Goal: Task Accomplishment & Management: Manage account settings

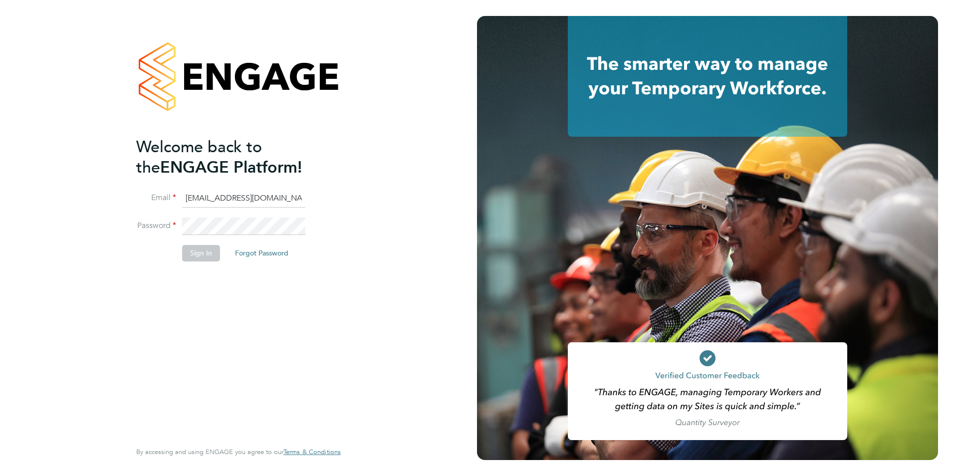
click at [194, 250] on button "Sign In" at bounding box center [201, 253] width 38 height 16
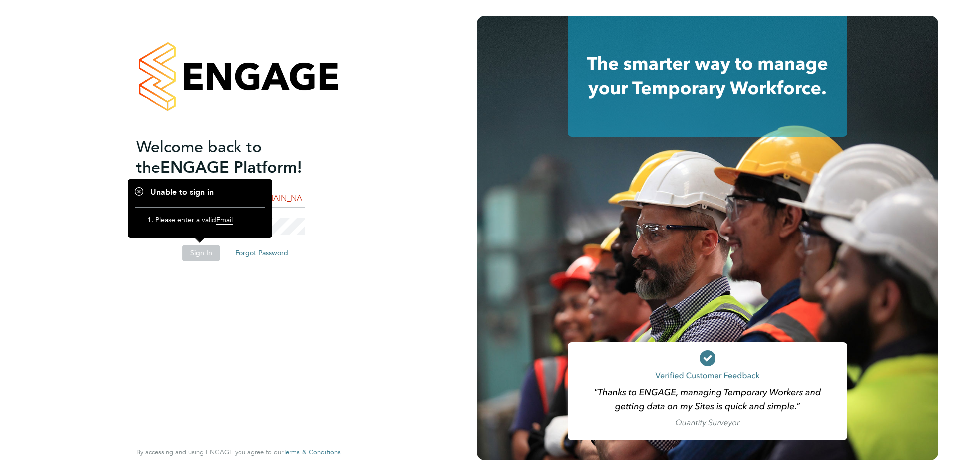
drag, startPoint x: 197, startPoint y: 316, endPoint x: 198, endPoint y: 297, distance: 19.0
click at [197, 315] on div "Welcome back to the ENGAGE Platform! Email [EMAIL_ADDRESS][DOMAIN_NAME] Passwor…" at bounding box center [233, 288] width 195 height 302
click at [199, 258] on button "Sign In" at bounding box center [201, 253] width 38 height 16
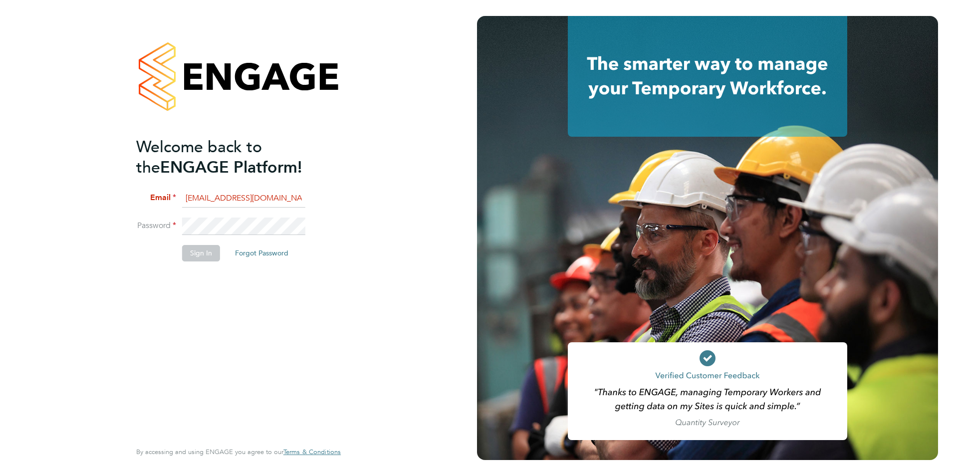
click at [209, 249] on button "Sign In" at bounding box center [201, 253] width 38 height 16
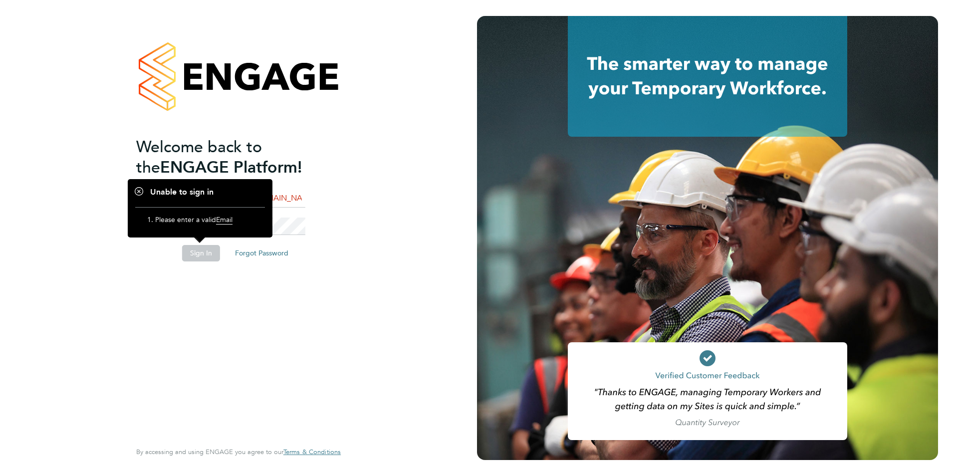
click at [209, 251] on button "Sign In" at bounding box center [201, 253] width 38 height 16
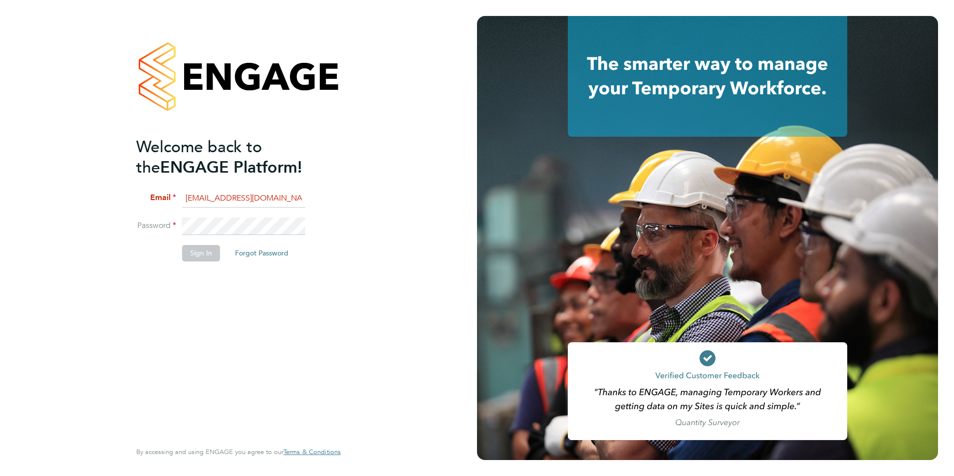
click at [310, 195] on li "Email [EMAIL_ADDRESS][DOMAIN_NAME]" at bounding box center [233, 204] width 195 height 28
drag, startPoint x: 297, startPoint y: 196, endPoint x: 301, endPoint y: 202, distance: 6.8
click at [297, 196] on input "[EMAIL_ADDRESS][DOMAIN_NAME]" at bounding box center [243, 199] width 123 height 18
click at [212, 246] on button "Sign In" at bounding box center [201, 253] width 38 height 16
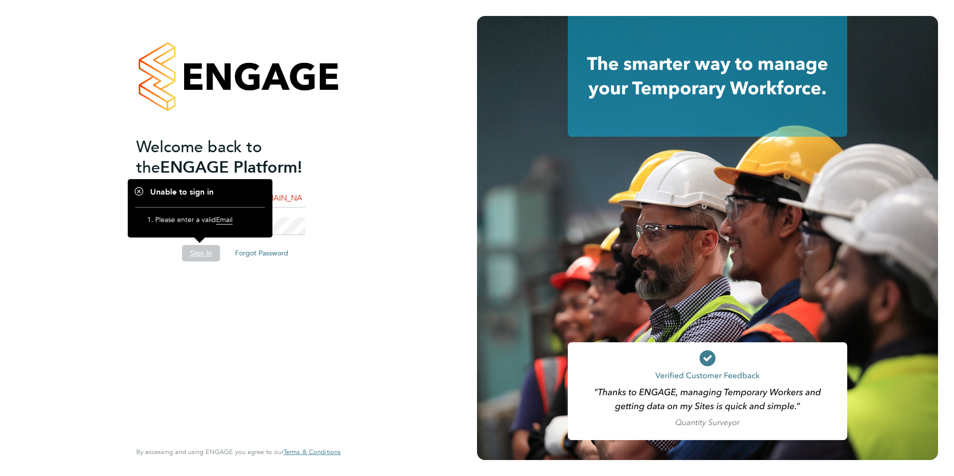
click at [245, 283] on div "Welcome back to the ENGAGE Platform! Email [EMAIL_ADDRESS][DOMAIN_NAME] Passwor…" at bounding box center [233, 288] width 195 height 302
click at [199, 255] on button "Sign In" at bounding box center [201, 253] width 38 height 16
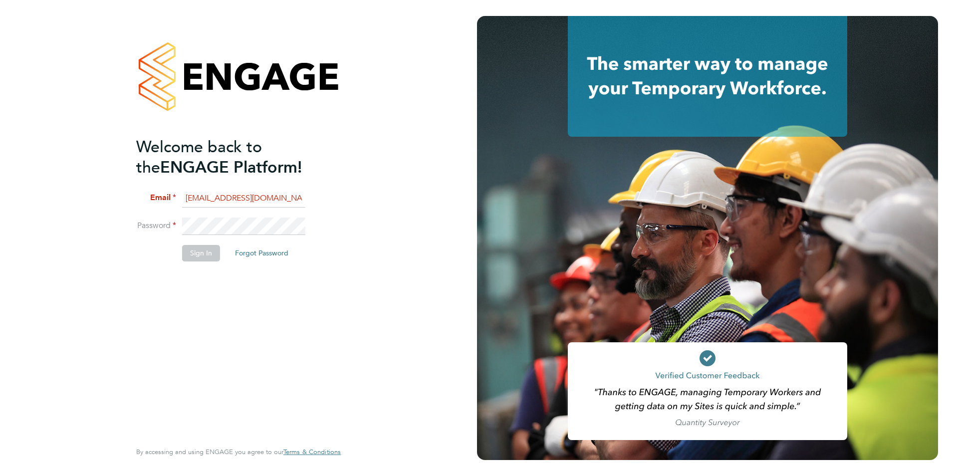
click at [299, 314] on div "Welcome back to the ENGAGE Platform! Email [EMAIL_ADDRESS][DOMAIN_NAME] Passwor…" at bounding box center [233, 288] width 195 height 302
drag, startPoint x: 279, startPoint y: 188, endPoint x: 284, endPoint y: 197, distance: 9.8
click at [279, 188] on ng-template "Welcome back to the ENGAGE Platform! Email [EMAIL_ADDRESS][DOMAIN_NAME] Passwor…" at bounding box center [233, 204] width 195 height 135
click at [284, 198] on input "[EMAIL_ADDRESS][DOMAIN_NAME]" at bounding box center [243, 199] width 123 height 18
drag, startPoint x: 292, startPoint y: 198, endPoint x: 146, endPoint y: 195, distance: 146.8
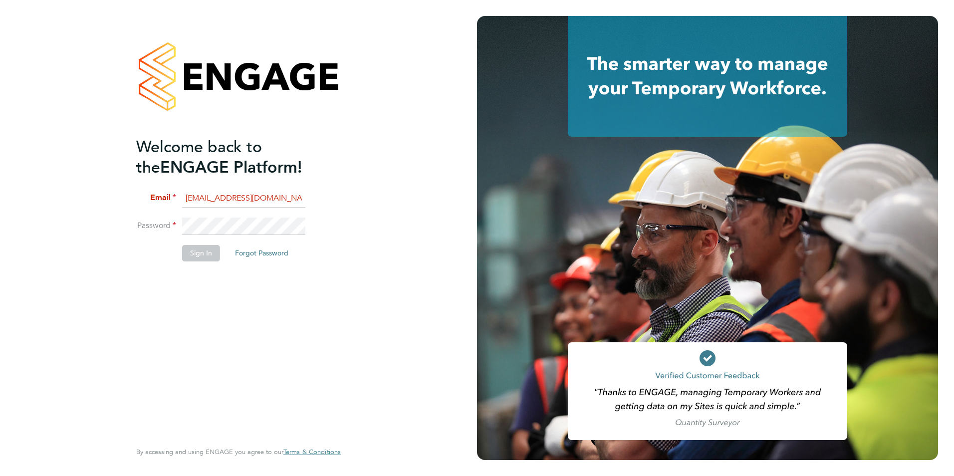
click at [146, 195] on li "Email [EMAIL_ADDRESS][DOMAIN_NAME]" at bounding box center [233, 204] width 195 height 28
click at [138, 225] on li "Password" at bounding box center [233, 232] width 195 height 28
click at [195, 260] on button "Sign In" at bounding box center [201, 253] width 38 height 16
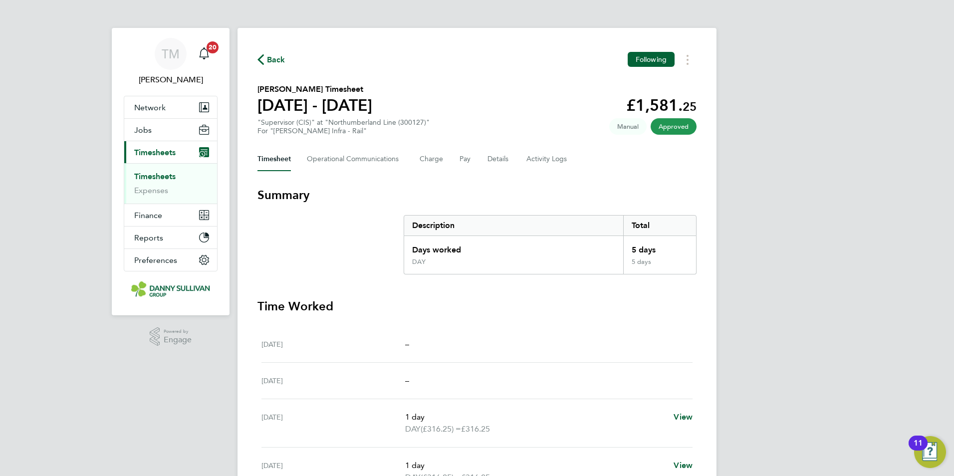
drag, startPoint x: 163, startPoint y: 175, endPoint x: 175, endPoint y: 178, distance: 12.3
click at [163, 175] on link "Timesheets" at bounding box center [154, 176] width 41 height 9
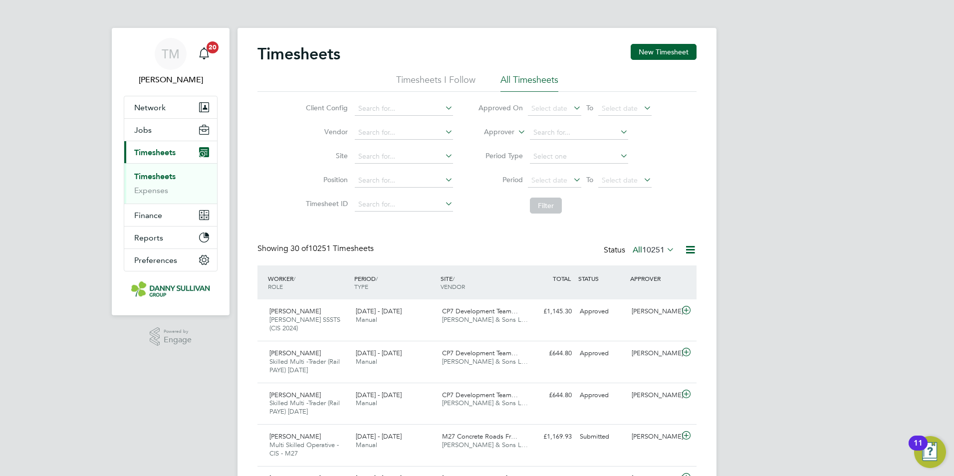
click at [168, 176] on link "Timesheets" at bounding box center [154, 176] width 41 height 9
click at [656, 251] on span "10251" at bounding box center [653, 250] width 22 height 10
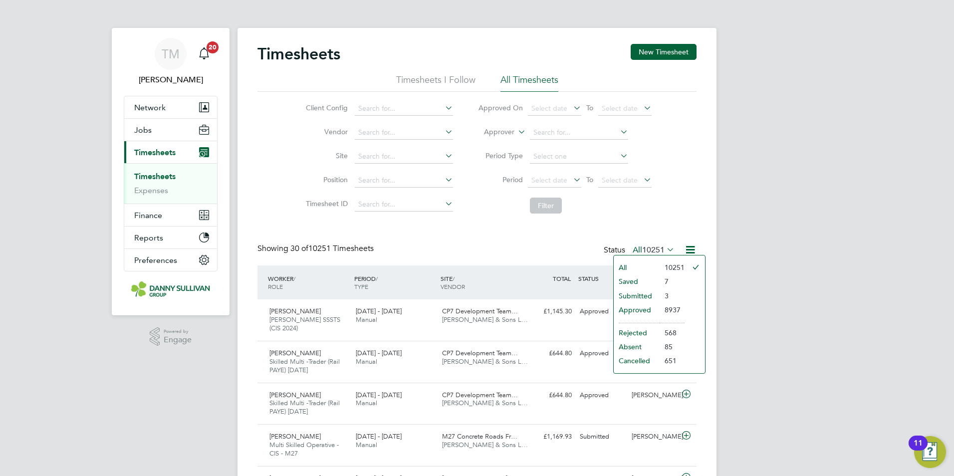
click at [652, 264] on li "All" at bounding box center [637, 268] width 46 height 14
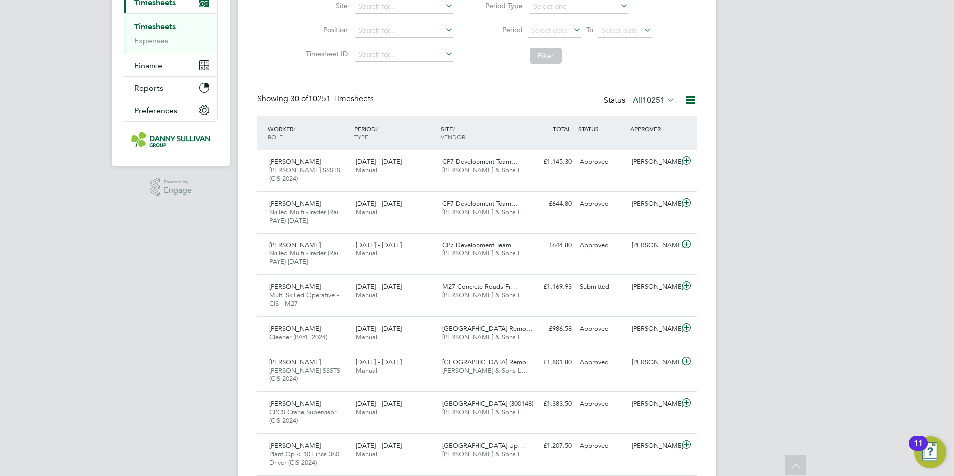
click at [661, 99] on span "10251" at bounding box center [653, 100] width 22 height 10
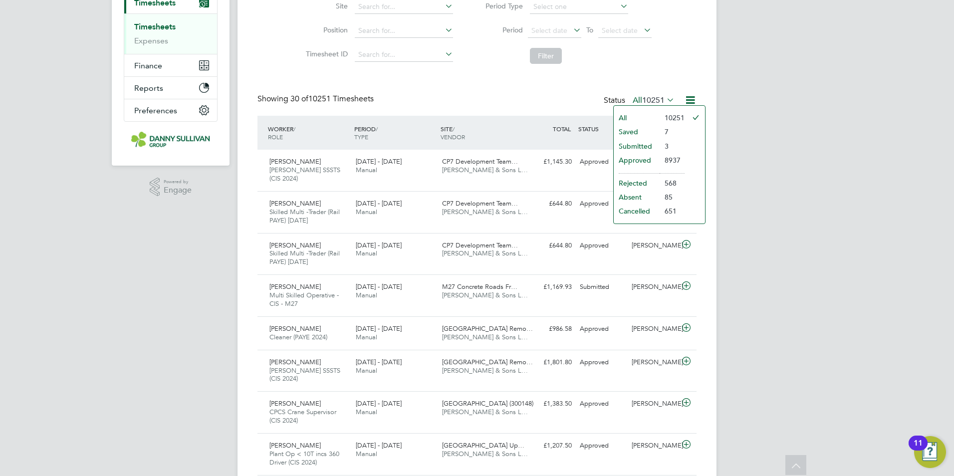
click at [629, 144] on li "Submitted" at bounding box center [637, 146] width 46 height 14
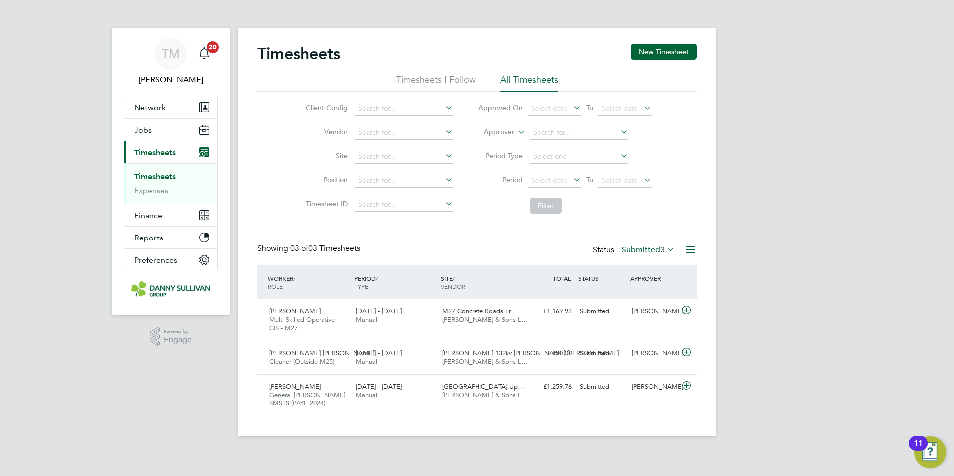
click at [695, 169] on div "Client Config Vendor Site Position Timesheet ID Approved On Select date To Sele…" at bounding box center [477, 155] width 439 height 127
click at [653, 253] on label "Submitted 3" at bounding box center [648, 250] width 53 height 10
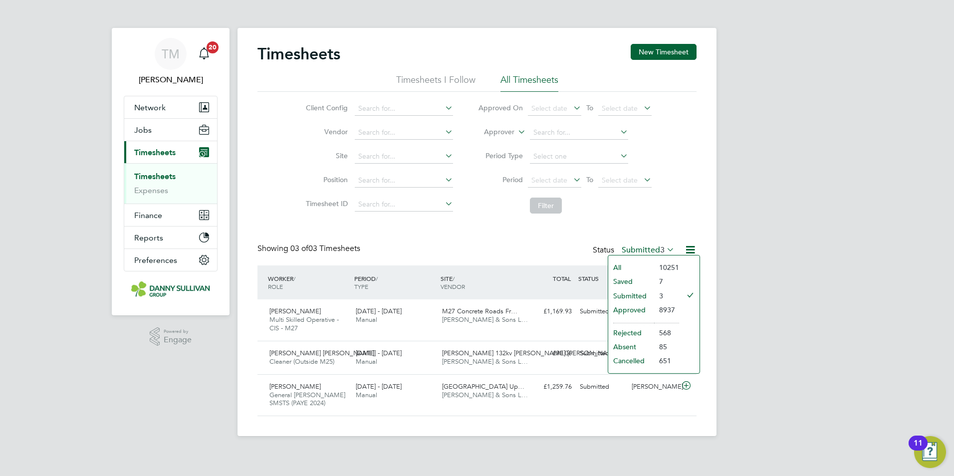
click at [644, 308] on li "Approved" at bounding box center [631, 310] width 46 height 14
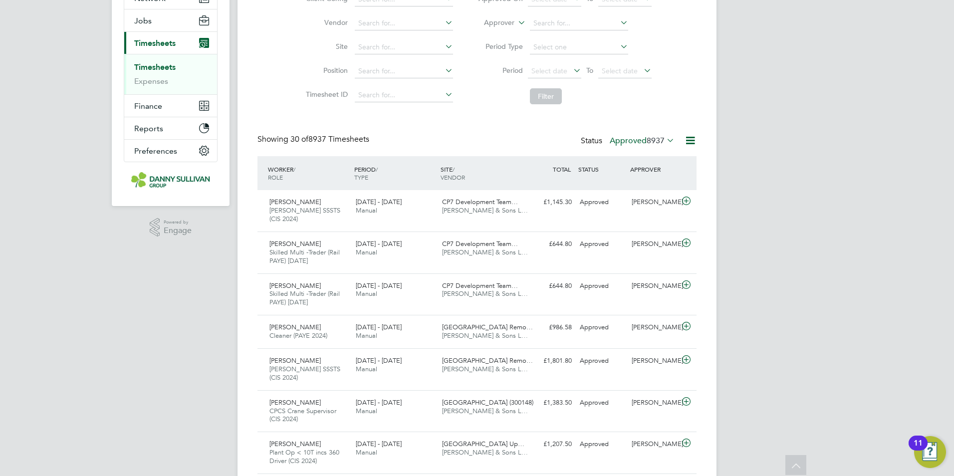
click at [643, 142] on label "Approved 8937" at bounding box center [642, 141] width 65 height 10
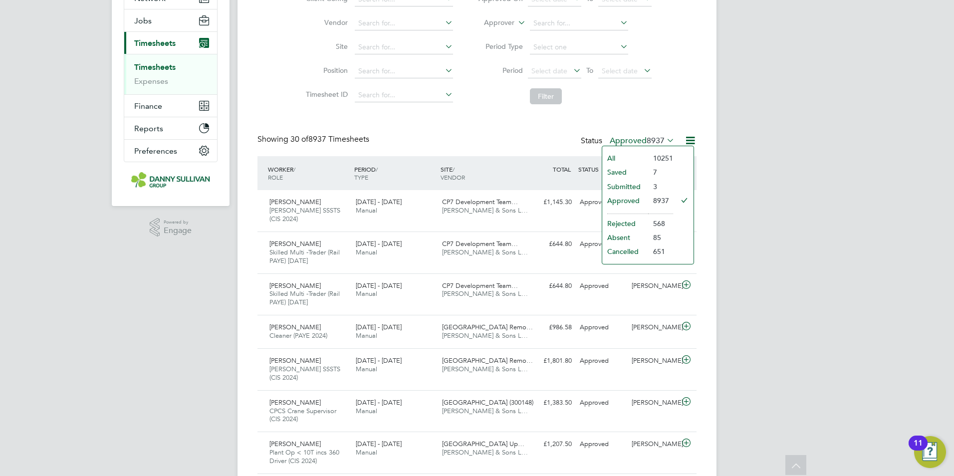
click at [635, 184] on li "Submitted" at bounding box center [625, 187] width 46 height 14
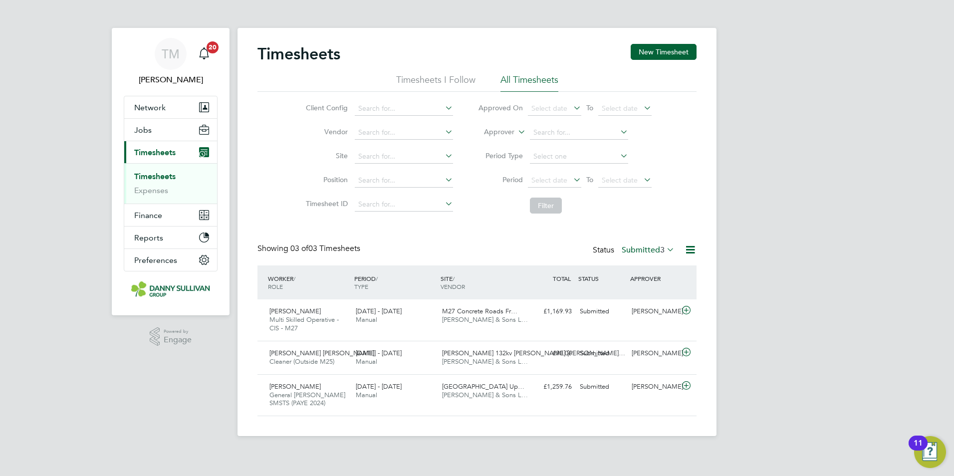
click at [648, 238] on div "Timesheets New Timesheet Timesheets I Follow All Timesheets Client Config Vendo…" at bounding box center [477, 230] width 439 height 372
click at [649, 245] on div "Status Submitted 3" at bounding box center [635, 251] width 84 height 14
click at [647, 250] on label "Submitted 3" at bounding box center [648, 250] width 53 height 10
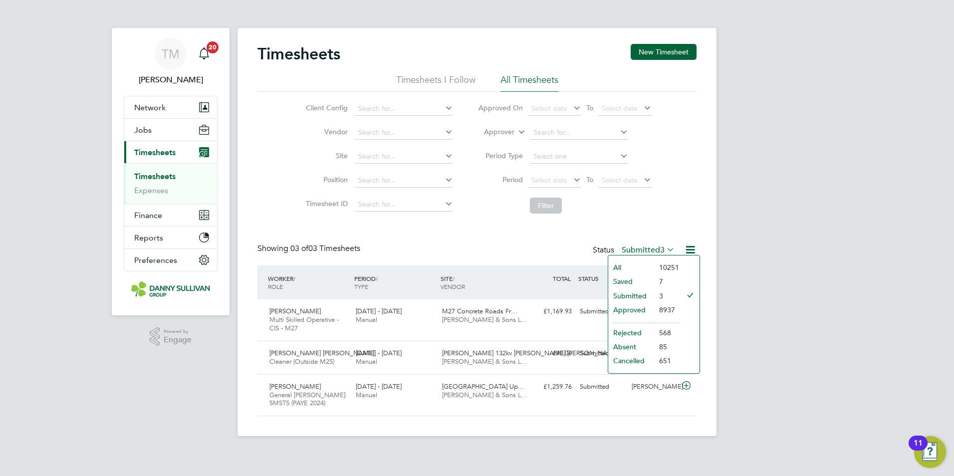
click at [654, 293] on li "3" at bounding box center [666, 296] width 25 height 14
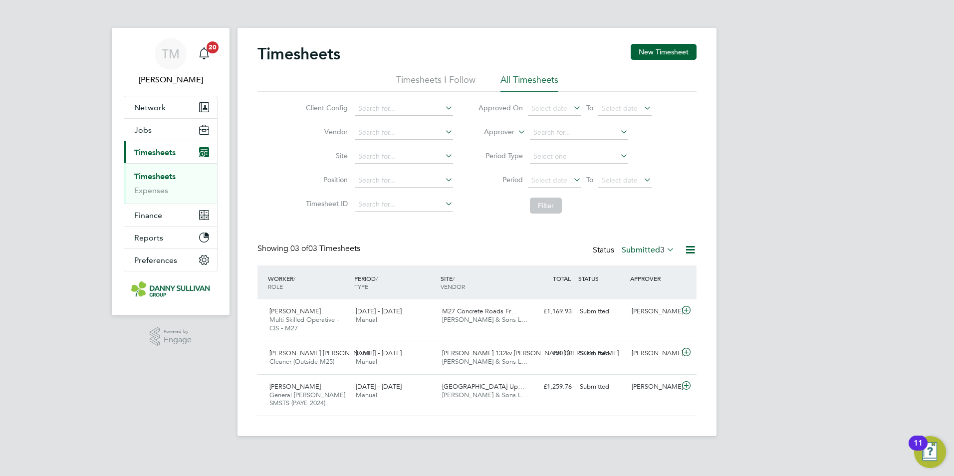
click at [654, 251] on label "Submitted 3" at bounding box center [648, 250] width 53 height 10
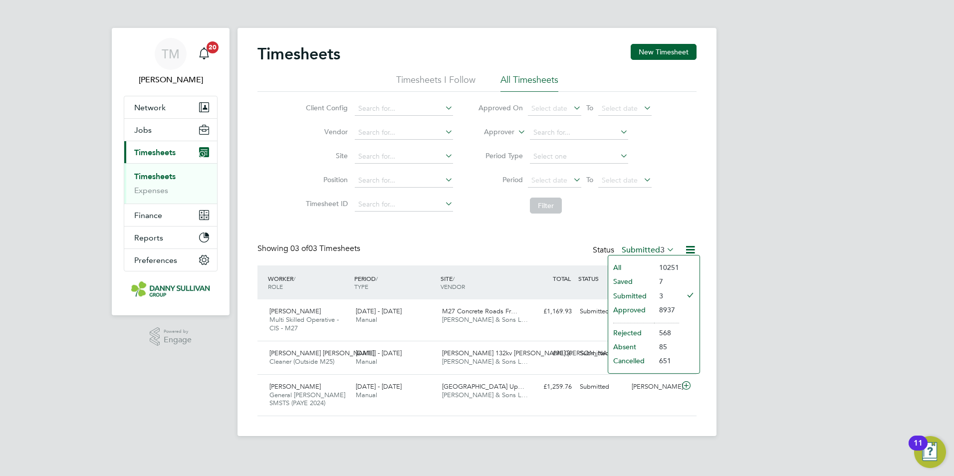
click at [648, 333] on li "Rejected" at bounding box center [631, 333] width 46 height 14
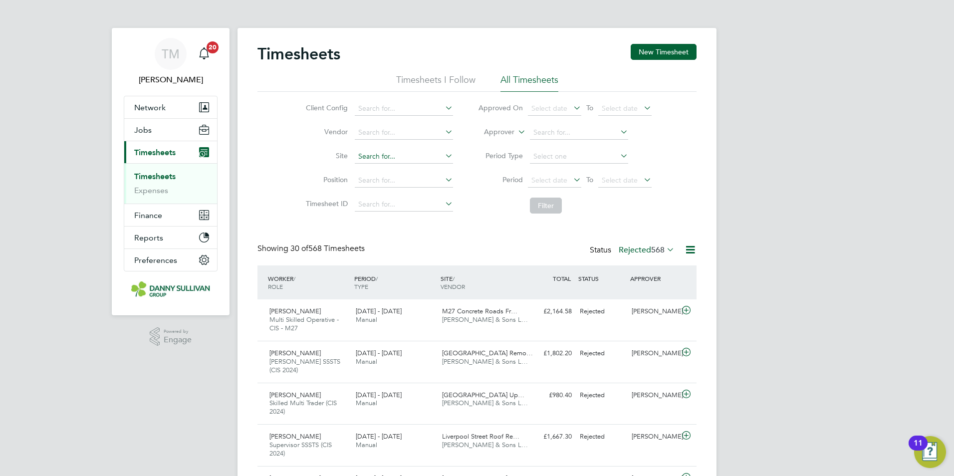
click at [376, 158] on input at bounding box center [404, 157] width 98 height 14
click at [684, 188] on div "Client Config Vendor Site Position Timesheet ID Approved On Select date To Sele…" at bounding box center [477, 155] width 439 height 127
click at [696, 179] on div "Client Config Vendor Site Position Timesheet ID Approved On Select date To Sele…" at bounding box center [477, 155] width 439 height 127
click at [688, 254] on icon at bounding box center [690, 250] width 12 height 12
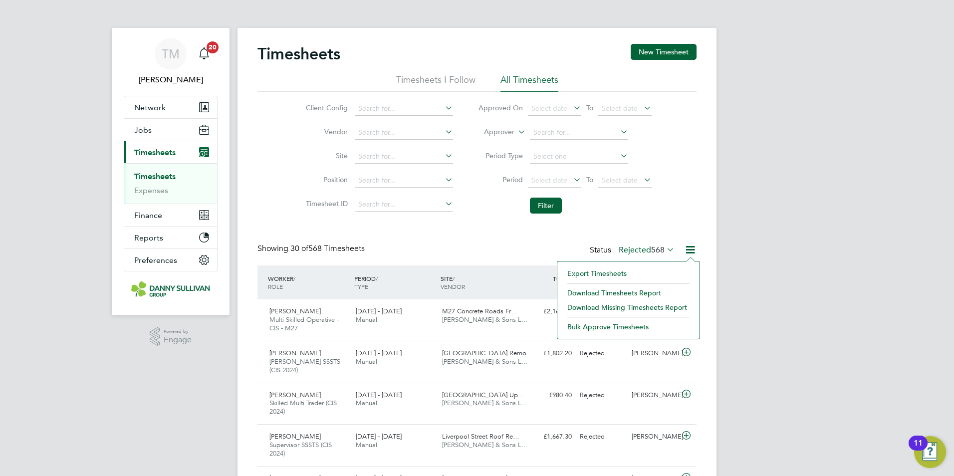
click at [692, 171] on div "Client Config Vendor Site Position Timesheet ID Approved On Select date To Sele…" at bounding box center [477, 155] width 439 height 127
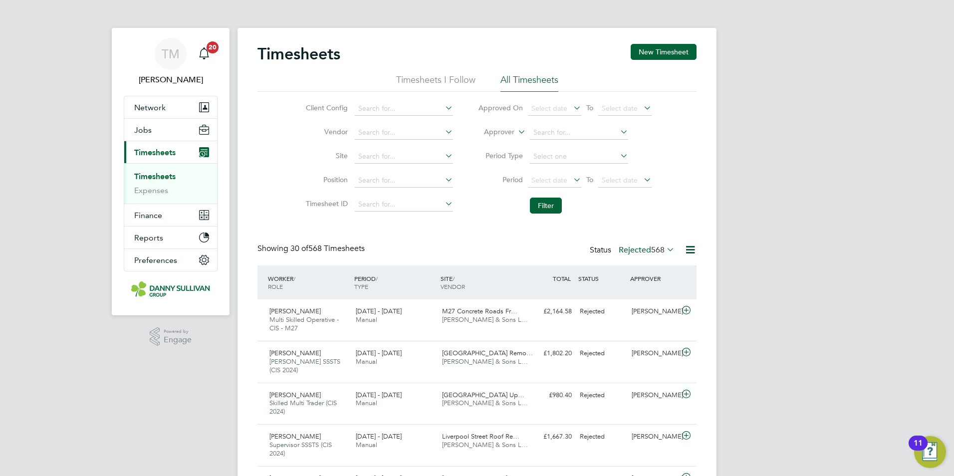
click at [642, 200] on li "Filter" at bounding box center [565, 206] width 199 height 26
click at [551, 193] on li "Filter" at bounding box center [565, 206] width 199 height 26
click at [551, 201] on button "Filter" at bounding box center [546, 206] width 32 height 16
click at [276, 281] on div "WORKER / ROLE" at bounding box center [309, 283] width 86 height 26
click at [412, 153] on input at bounding box center [404, 157] width 98 height 14
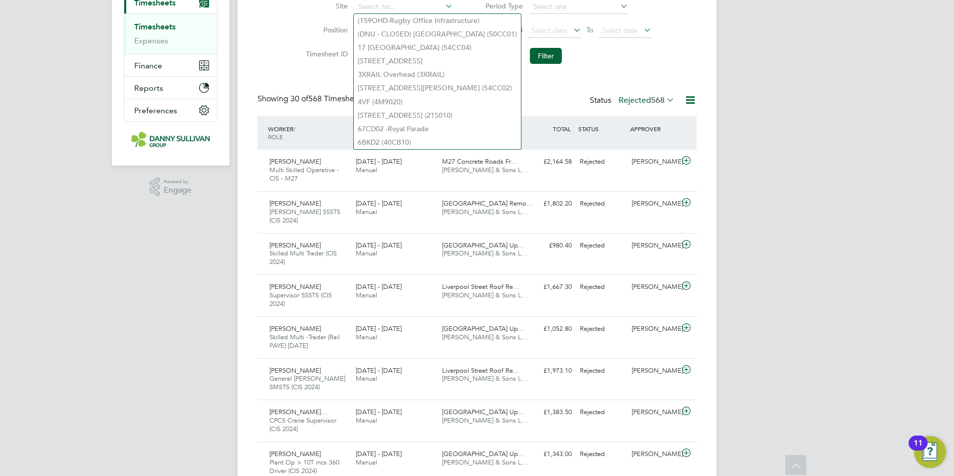
drag, startPoint x: 916, startPoint y: 125, endPoint x: 832, endPoint y: 126, distance: 83.8
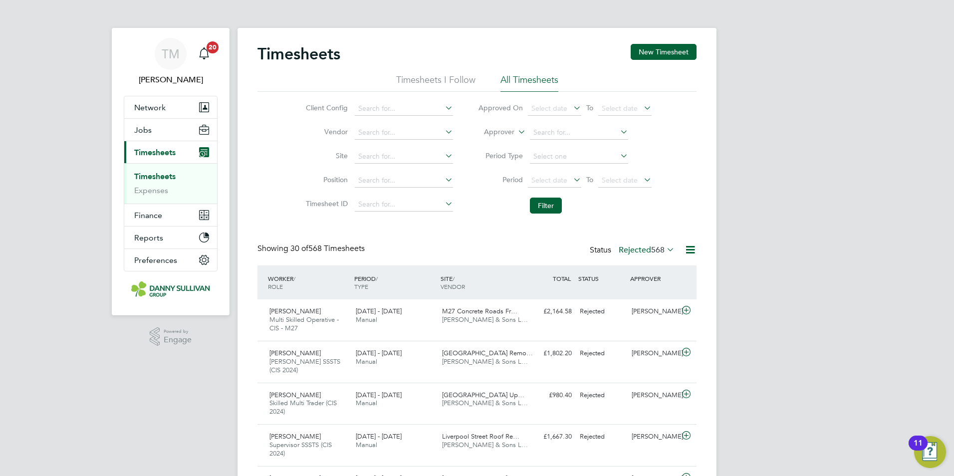
click at [443, 104] on icon at bounding box center [443, 108] width 0 height 14
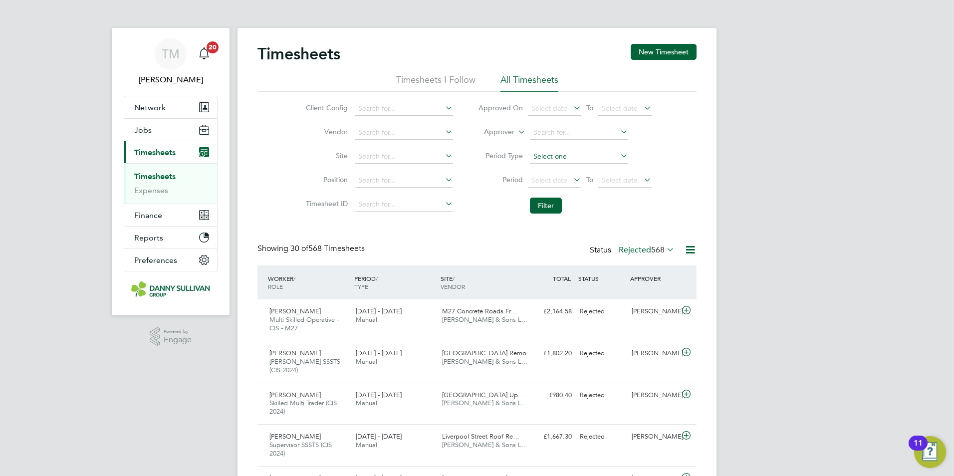
click at [558, 151] on input at bounding box center [579, 157] width 98 height 14
click at [570, 180] on span "Select date" at bounding box center [554, 180] width 53 height 13
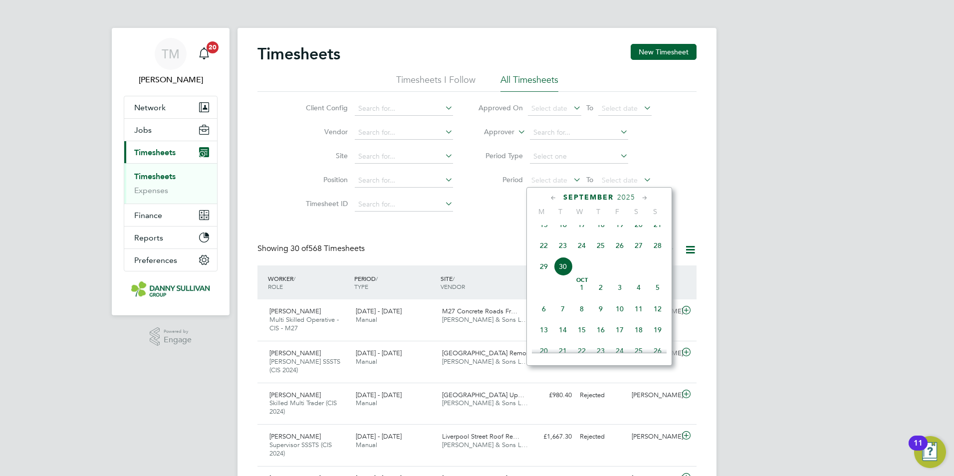
click at [620, 254] on span "26" at bounding box center [619, 245] width 19 height 19
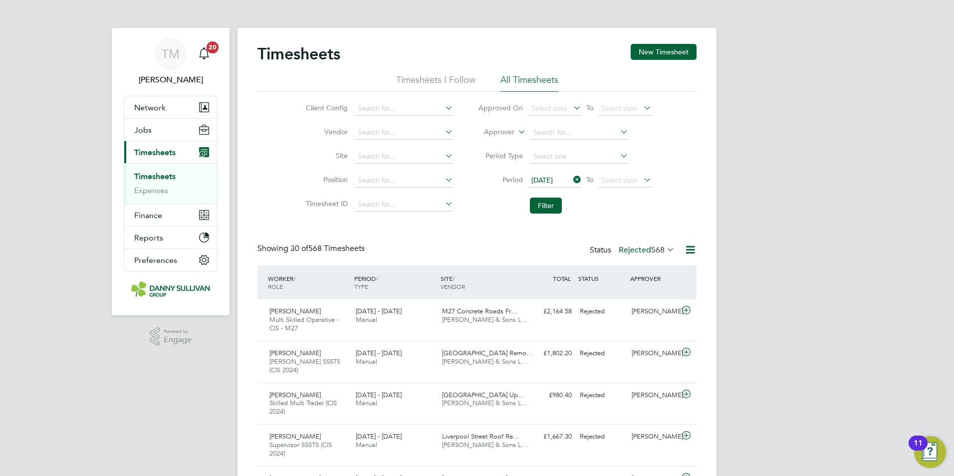
click at [642, 176] on icon at bounding box center [642, 180] width 0 height 14
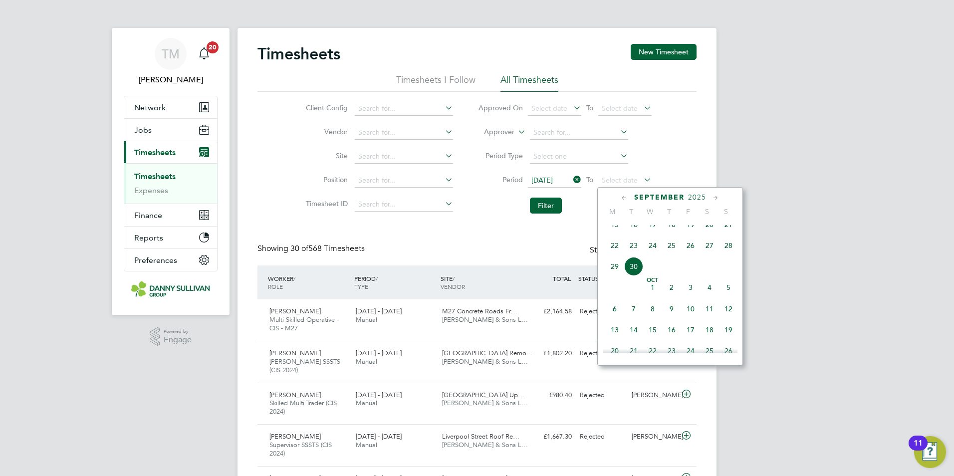
click at [691, 255] on span "26" at bounding box center [690, 245] width 19 height 19
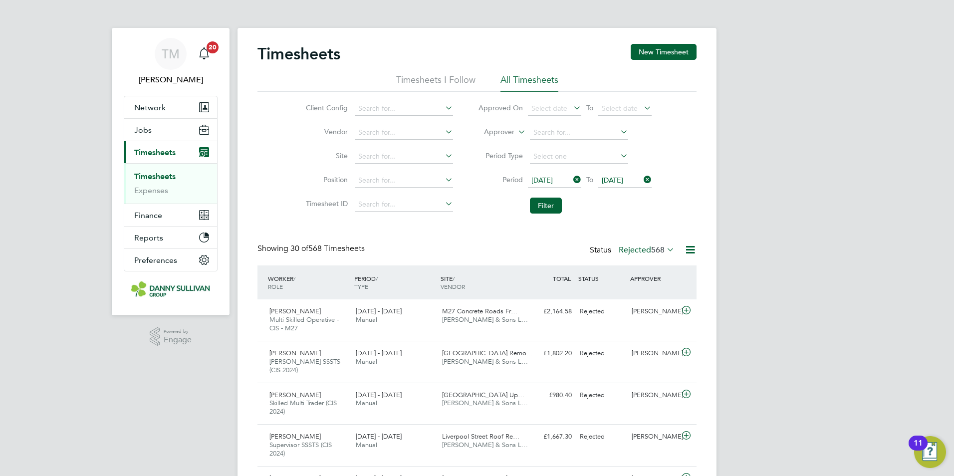
click at [571, 176] on icon at bounding box center [571, 180] width 0 height 14
click at [571, 181] on icon at bounding box center [571, 180] width 0 height 14
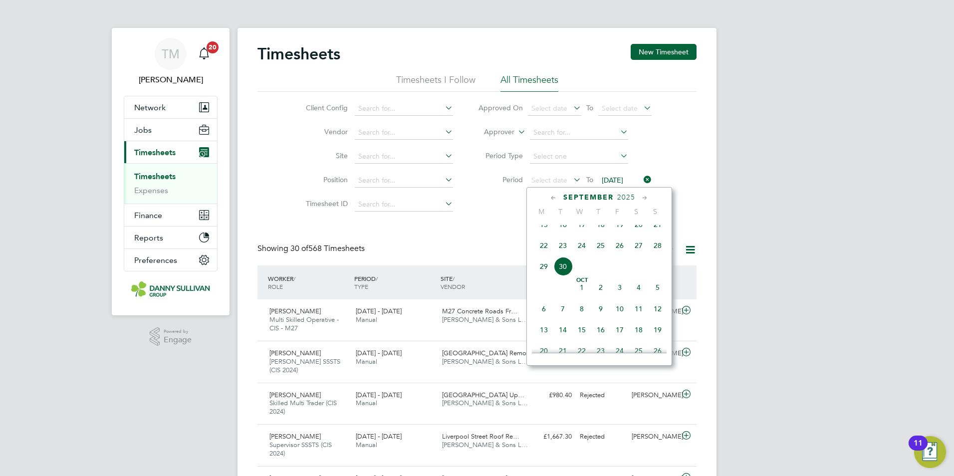
click at [619, 230] on span "19" at bounding box center [619, 224] width 19 height 19
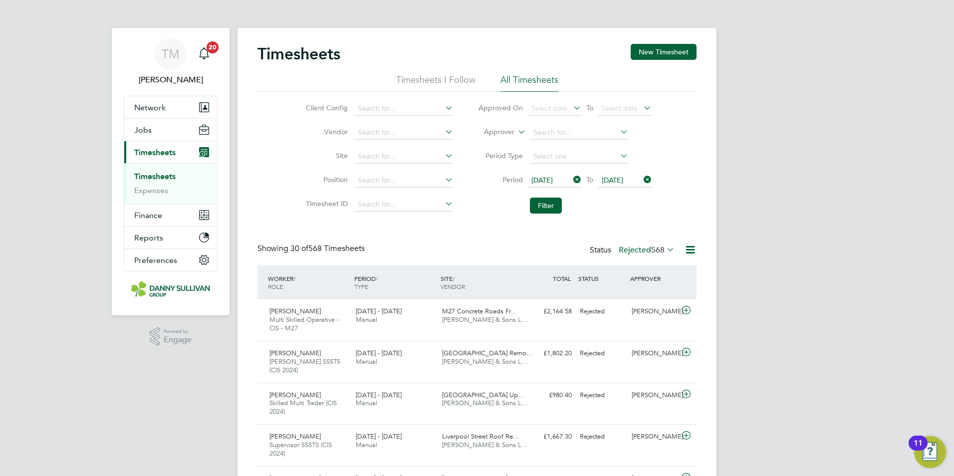
click at [550, 204] on button "Filter" at bounding box center [546, 206] width 32 height 16
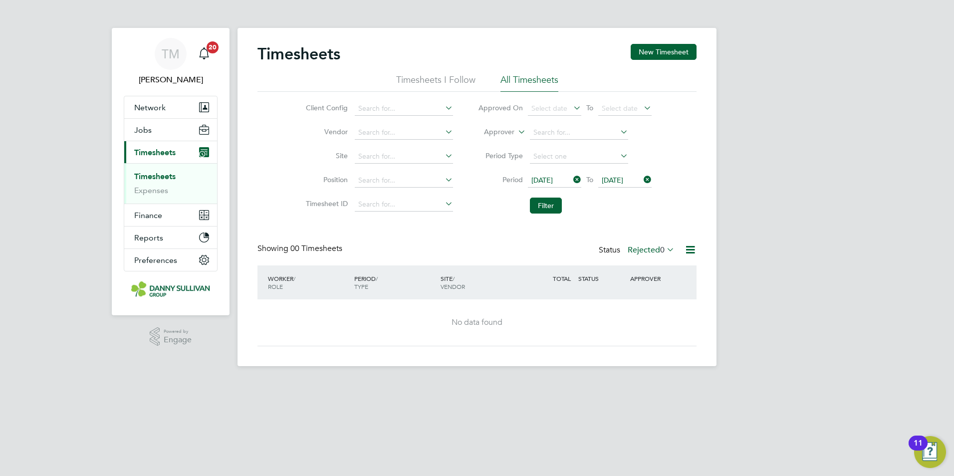
click at [623, 176] on span "26 Sep 2025" at bounding box center [612, 180] width 21 height 9
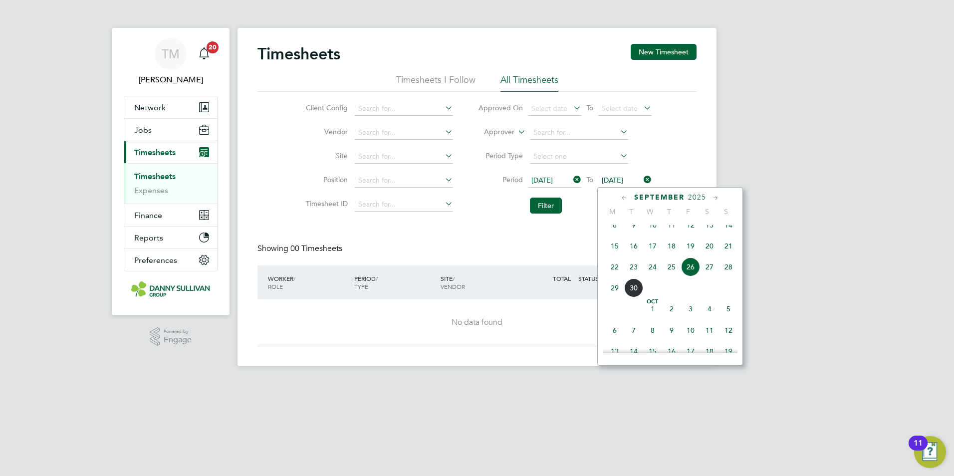
click at [642, 178] on icon at bounding box center [642, 180] width 0 height 14
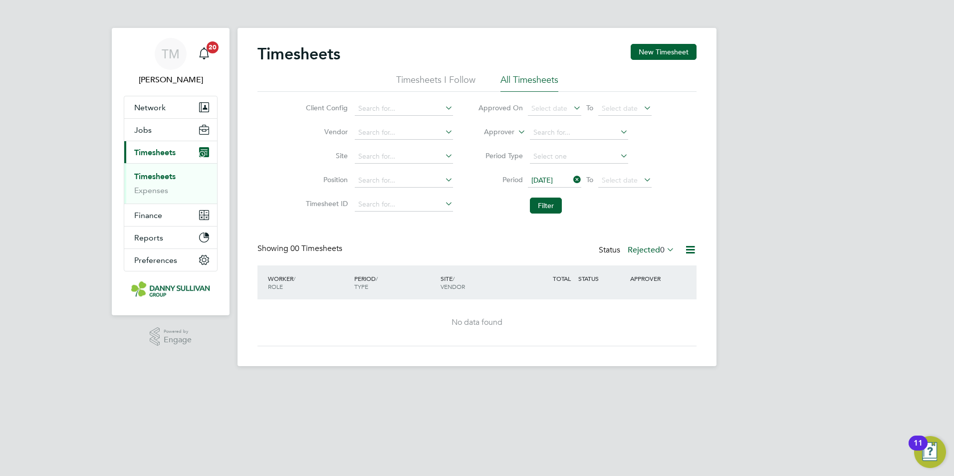
click at [642, 179] on icon at bounding box center [642, 180] width 0 height 14
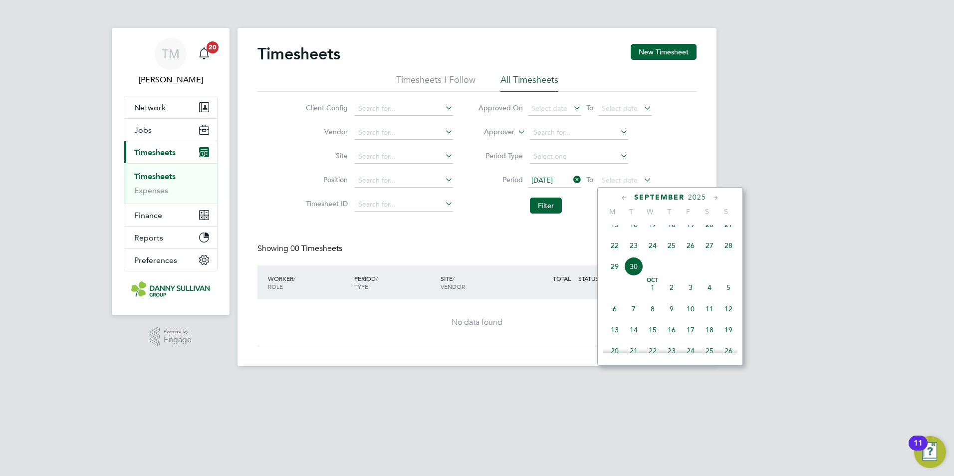
click at [639, 272] on span "30" at bounding box center [633, 266] width 19 height 19
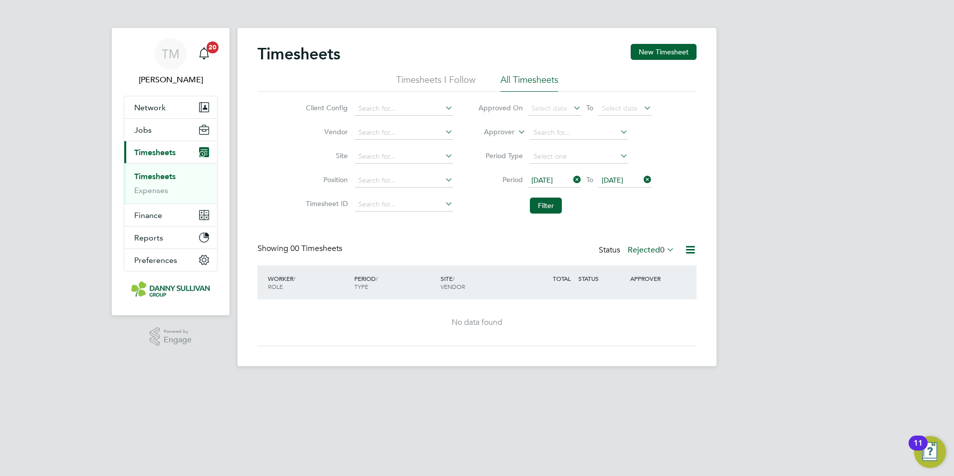
click at [571, 179] on icon at bounding box center [571, 180] width 0 height 14
click at [571, 180] on icon at bounding box center [571, 180] width 0 height 14
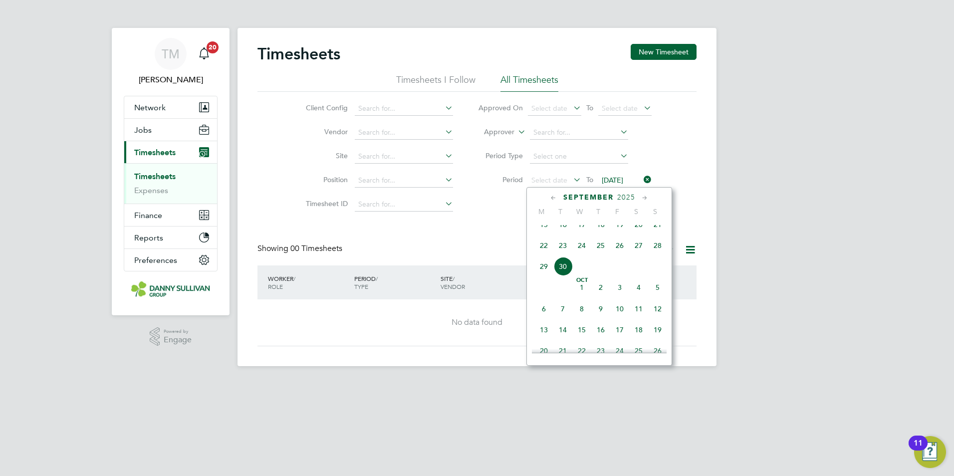
click at [564, 233] on span "16" at bounding box center [562, 224] width 19 height 19
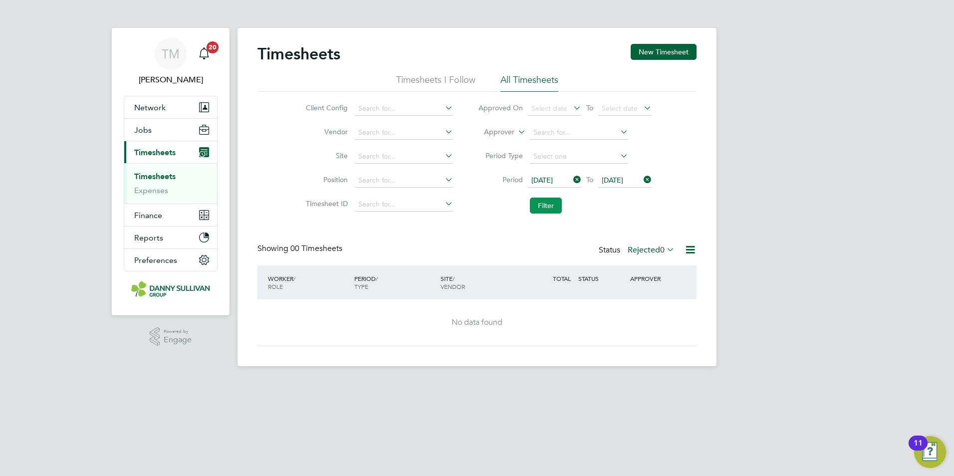
click at [550, 208] on button "Filter" at bounding box center [546, 206] width 32 height 16
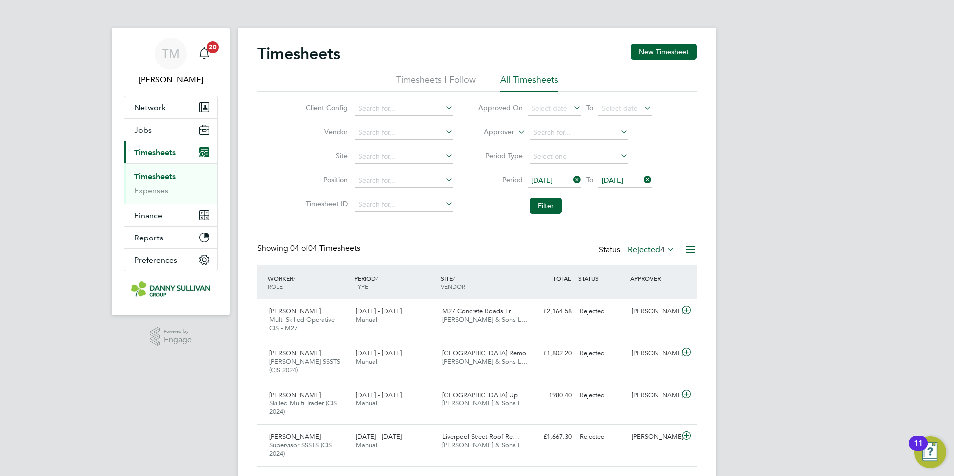
click at [642, 177] on icon at bounding box center [642, 180] width 0 height 14
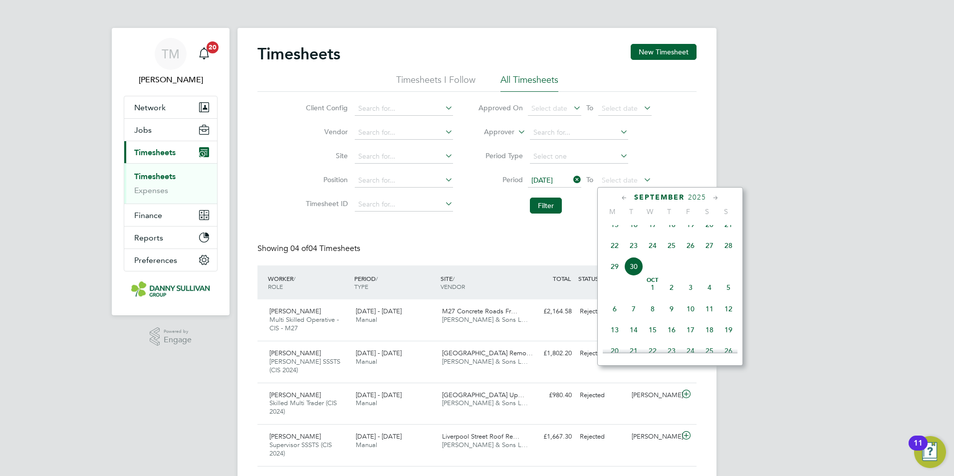
click at [688, 297] on span "3" at bounding box center [690, 287] width 19 height 19
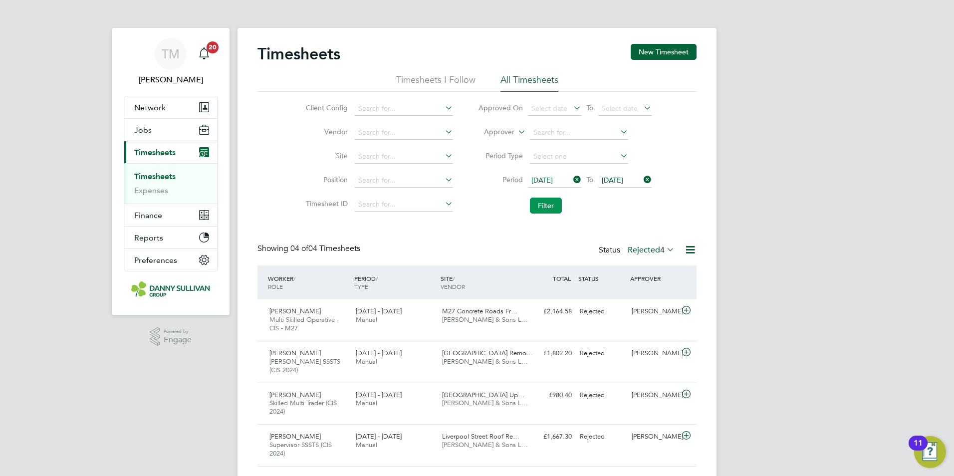
click at [550, 204] on button "Filter" at bounding box center [546, 206] width 32 height 16
click at [719, 130] on div "TM Tai Marjadsingh Notifications 20 Applications: Network Team Members Business…" at bounding box center [477, 251] width 954 height 503
click at [159, 154] on span "Timesheets" at bounding box center [154, 152] width 41 height 9
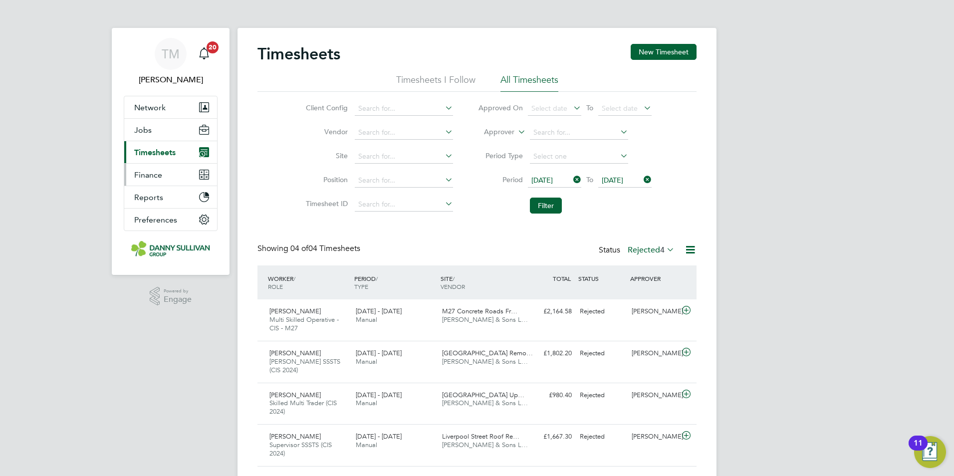
click at [158, 169] on button "Finance" at bounding box center [170, 175] width 93 height 22
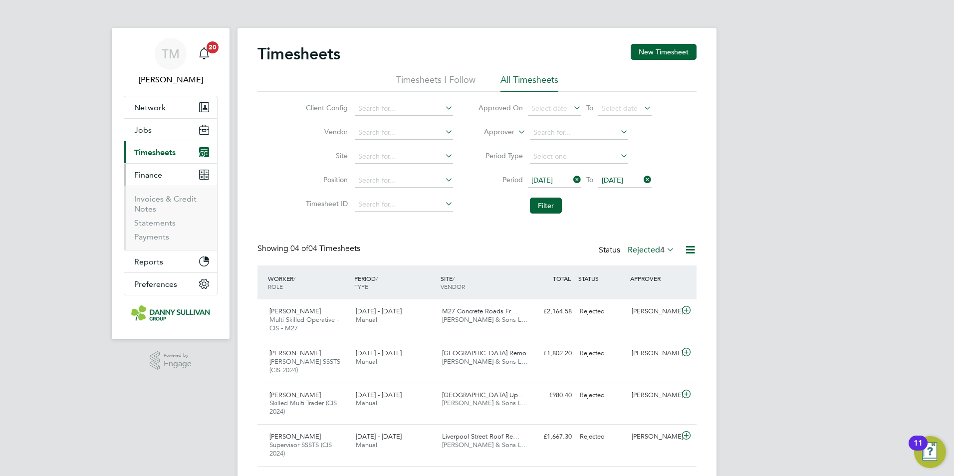
click at [161, 148] on span "Timesheets" at bounding box center [154, 152] width 41 height 9
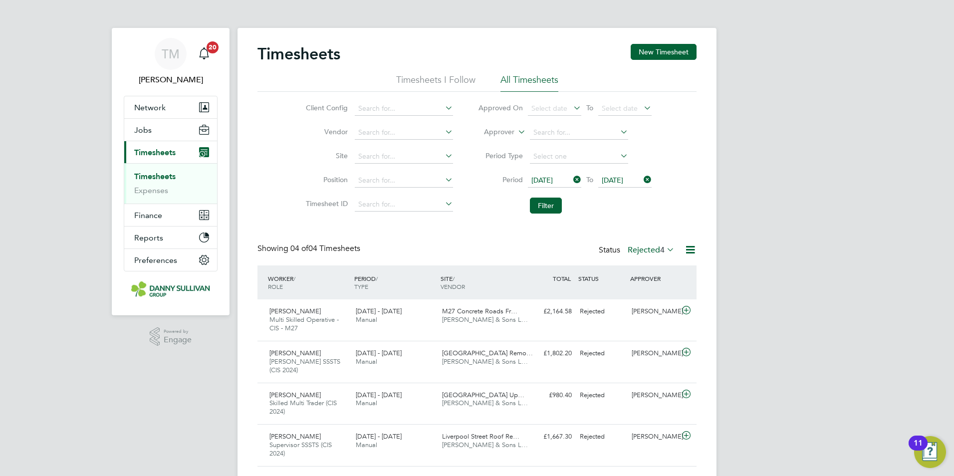
click at [159, 173] on link "Timesheets" at bounding box center [154, 176] width 41 height 9
click at [676, 49] on button "New Timesheet" at bounding box center [664, 52] width 66 height 16
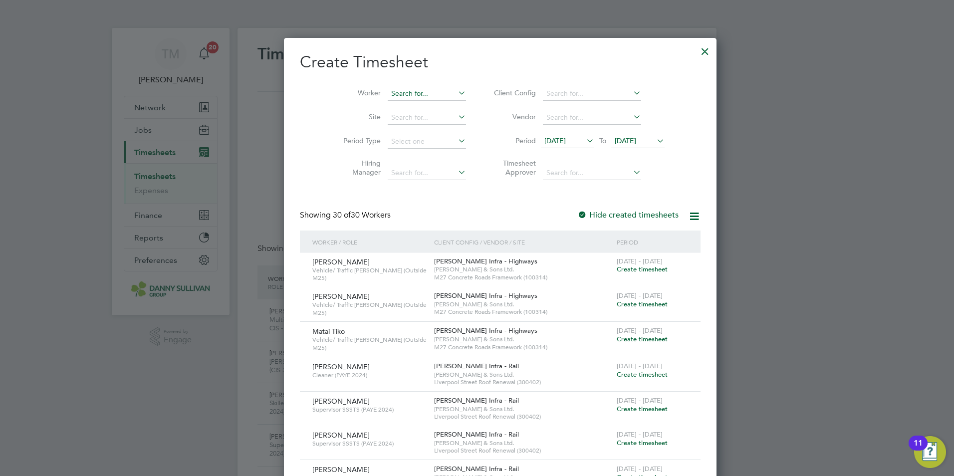
click at [388, 98] on input at bounding box center [427, 94] width 78 height 14
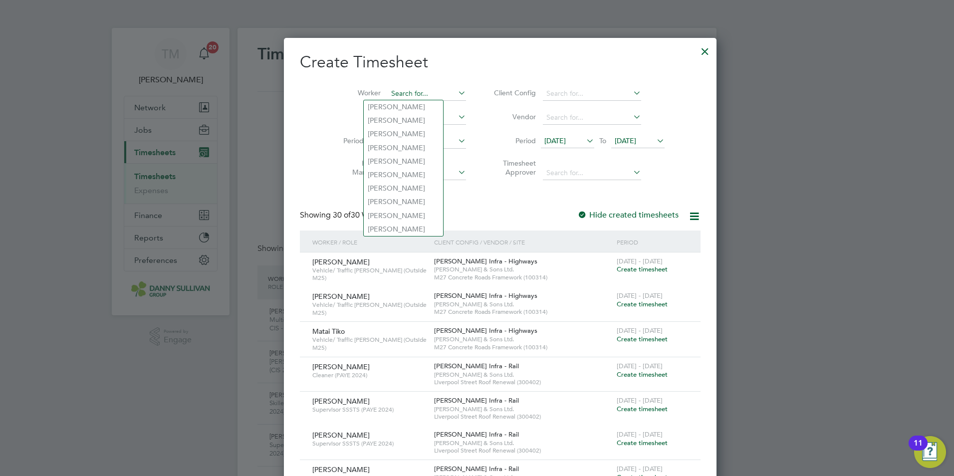
type input "o"
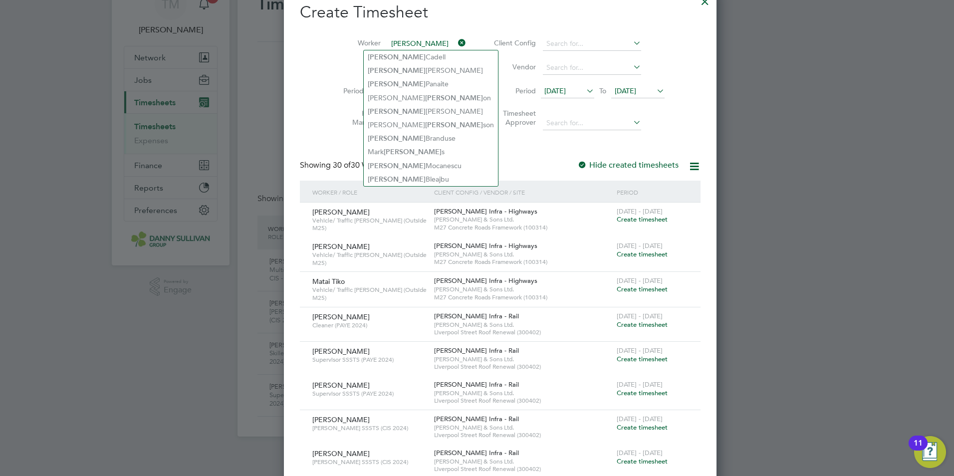
type input "robert"
click at [396, 37] on li "Worker robert" at bounding box center [400, 44] width 155 height 24
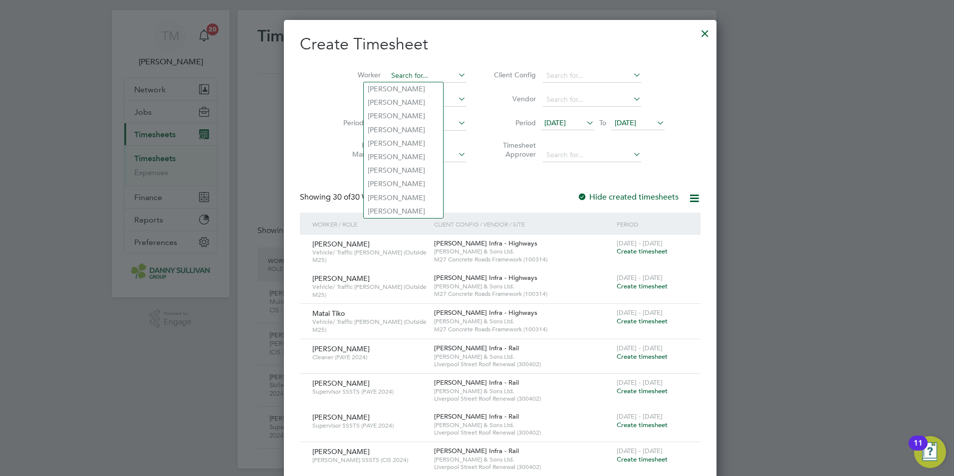
click at [406, 75] on input at bounding box center [427, 76] width 78 height 14
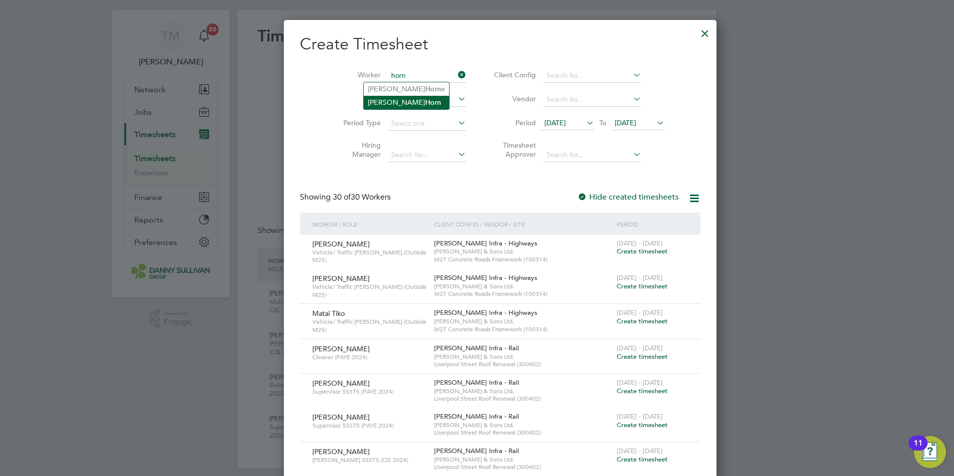
click at [410, 98] on li "Robert Horn" at bounding box center [406, 102] width 85 height 13
type input "Robert Horn"
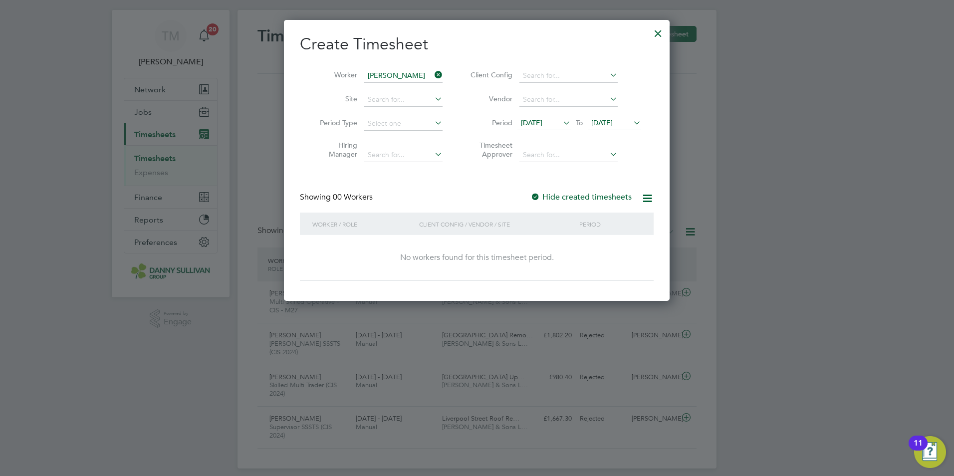
click at [495, 205] on div "Showing 00 Workers Hide created timesheets" at bounding box center [477, 202] width 354 height 20
click at [657, 33] on div at bounding box center [658, 31] width 18 height 18
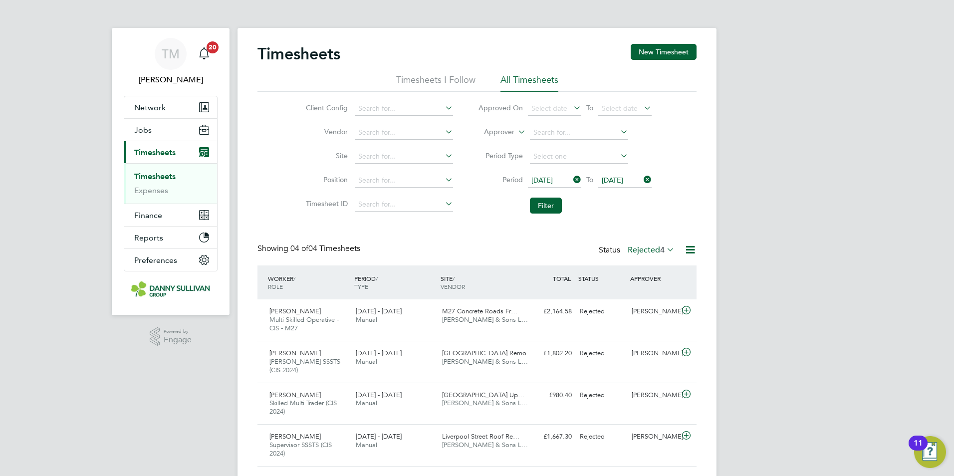
click at [734, 177] on div "TM Tai Marjadsingh Notifications 20 Applications: Network Team Members Business…" at bounding box center [477, 251] width 954 height 503
click at [551, 198] on button "Filter" at bounding box center [546, 206] width 32 height 16
click at [614, 218] on li "Filter" at bounding box center [565, 206] width 199 height 26
click at [160, 175] on link "Timesheets" at bounding box center [154, 176] width 41 height 9
click at [159, 175] on link "Timesheets" at bounding box center [154, 176] width 41 height 9
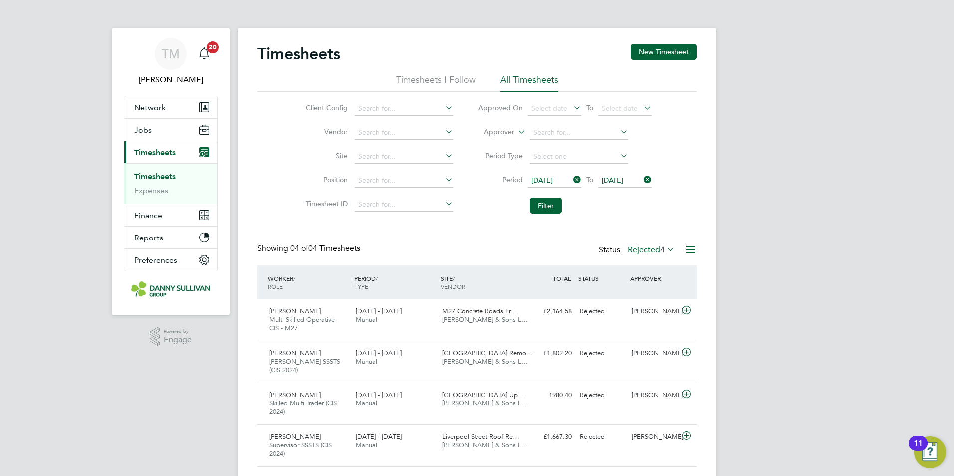
click at [571, 177] on icon at bounding box center [571, 180] width 0 height 14
click at [642, 179] on icon at bounding box center [642, 180] width 0 height 14
click at [553, 206] on button "Filter" at bounding box center [546, 206] width 32 height 16
click at [478, 219] on li "Filter" at bounding box center [565, 206] width 199 height 26
click at [650, 52] on button "New Timesheet" at bounding box center [664, 52] width 66 height 16
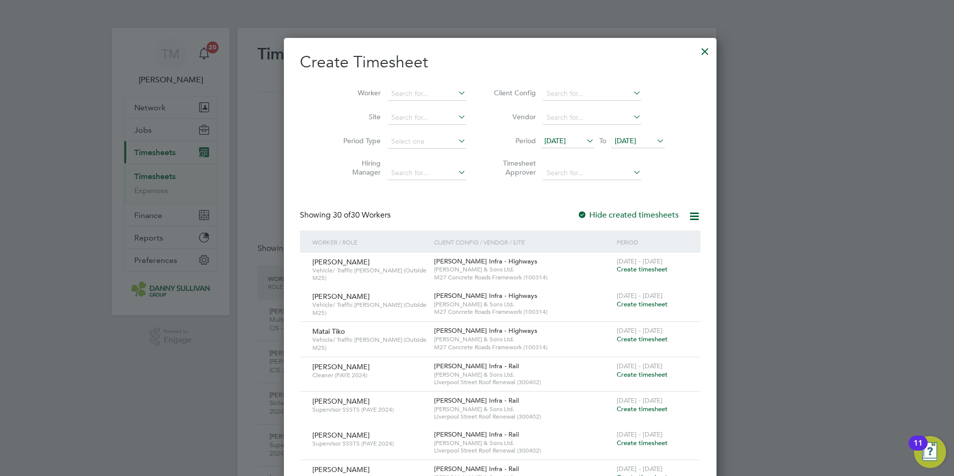
click at [630, 164] on li "Timesheet Approver" at bounding box center [578, 169] width 199 height 31
click at [392, 94] on input at bounding box center [427, 94] width 78 height 14
click at [425, 117] on b "Horn" at bounding box center [433, 120] width 16 height 8
type input "Robert Horn"
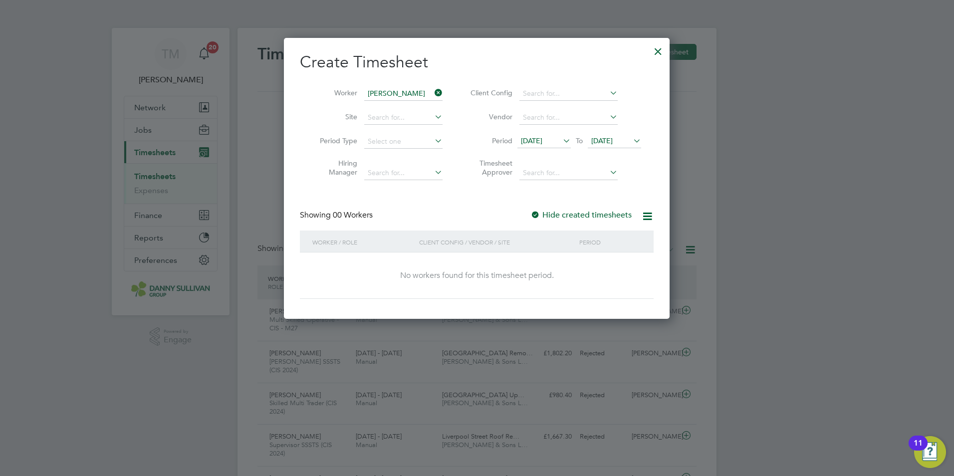
click at [796, 176] on div at bounding box center [477, 238] width 954 height 476
click at [686, 54] on div at bounding box center [477, 238] width 954 height 476
click at [659, 51] on div at bounding box center [658, 49] width 18 height 18
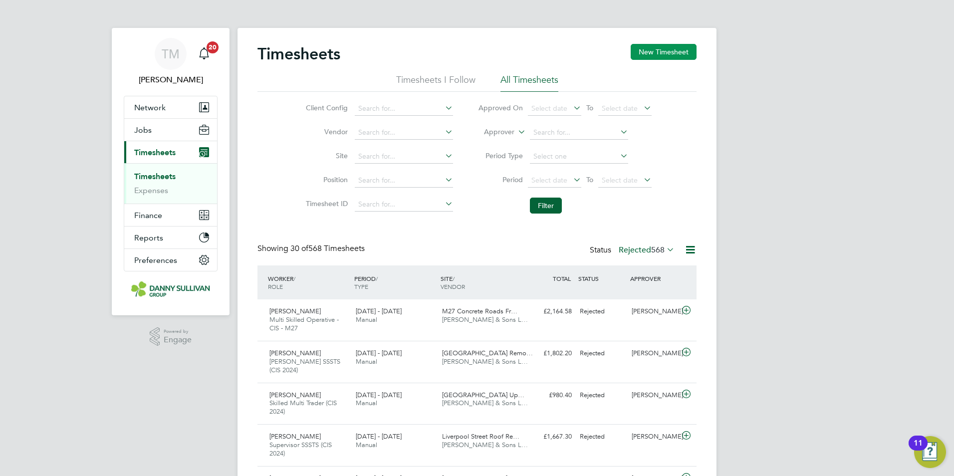
click at [666, 53] on button "New Timesheet" at bounding box center [664, 52] width 66 height 16
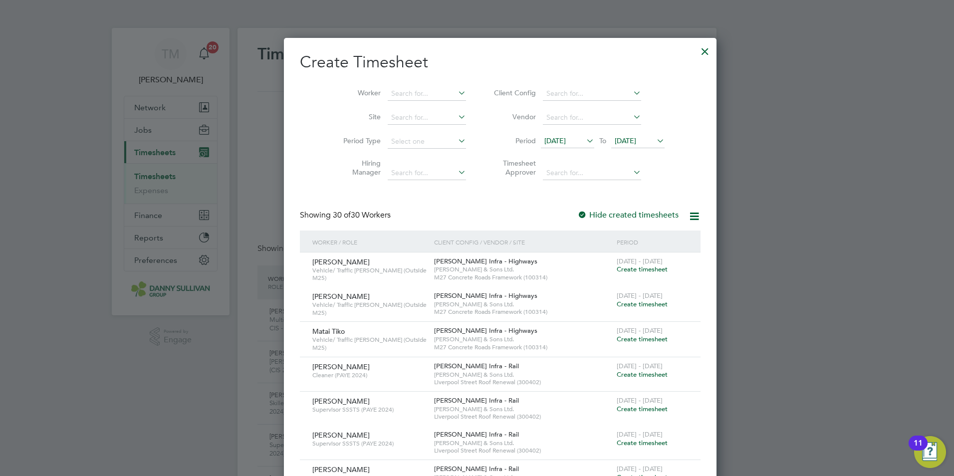
click at [464, 214] on div "Showing 30 of 30 Workers Hide created timesheets" at bounding box center [500, 220] width 401 height 20
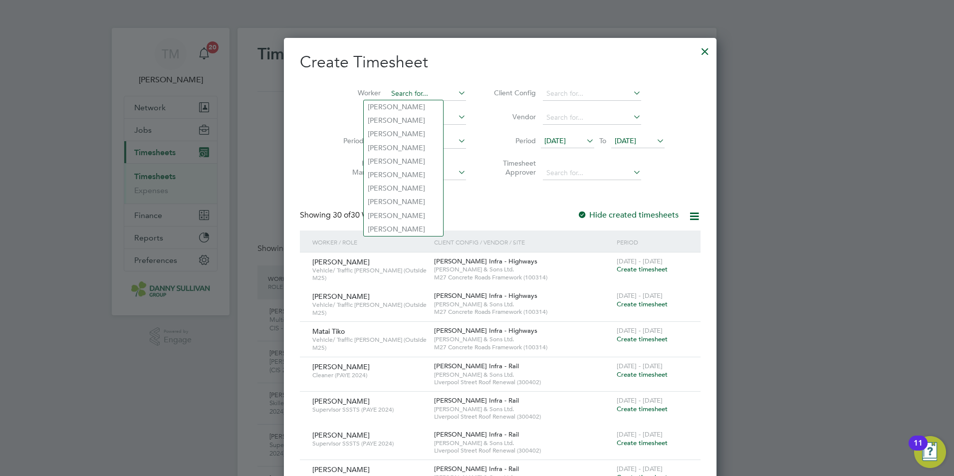
click at [417, 90] on input at bounding box center [427, 94] width 78 height 14
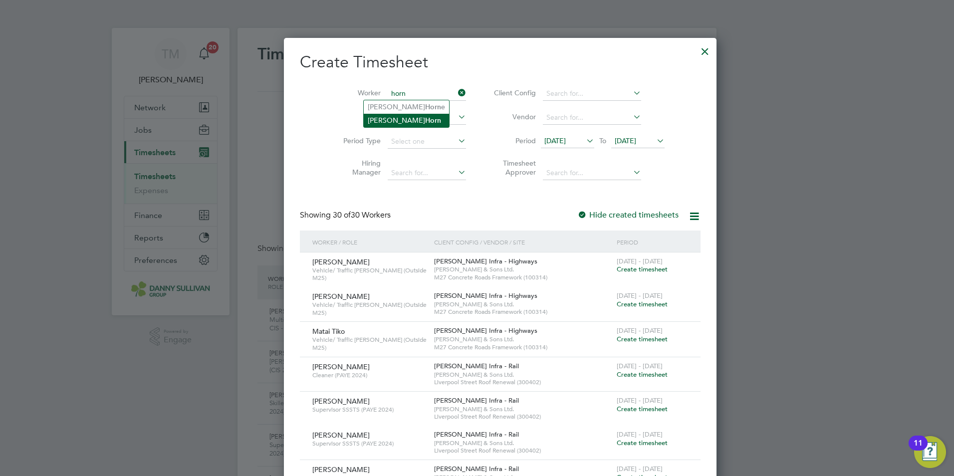
click at [419, 116] on li "Robert Horn" at bounding box center [406, 120] width 85 height 13
type input "Robert Horn"
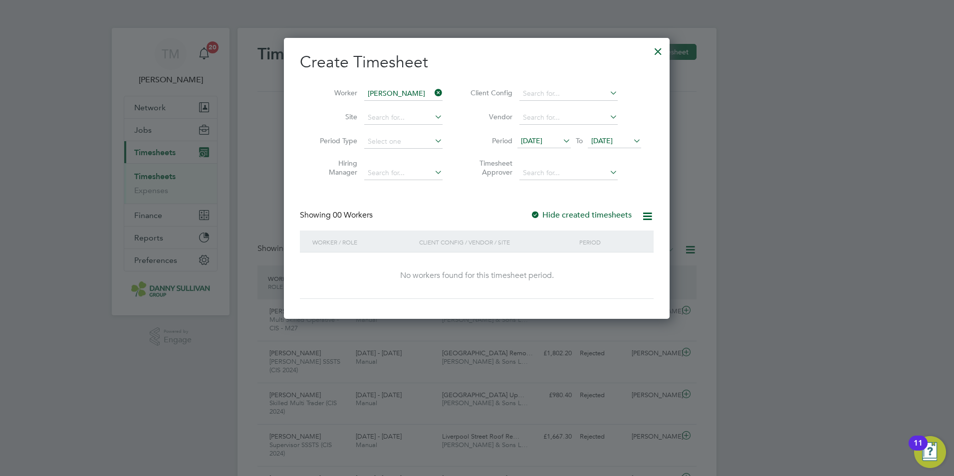
click at [645, 215] on icon at bounding box center [647, 216] width 12 height 12
drag, startPoint x: 530, startPoint y: 212, endPoint x: 538, endPoint y: 214, distance: 8.7
click at [530, 212] on div "Showing 00 Workers Hide created timesheets" at bounding box center [477, 220] width 354 height 20
click at [540, 214] on div at bounding box center [536, 216] width 10 height 10
click at [655, 213] on div "Create Timesheet Worker Robert Horn Site Period Type Hiring Manager Client Conf…" at bounding box center [477, 178] width 386 height 281
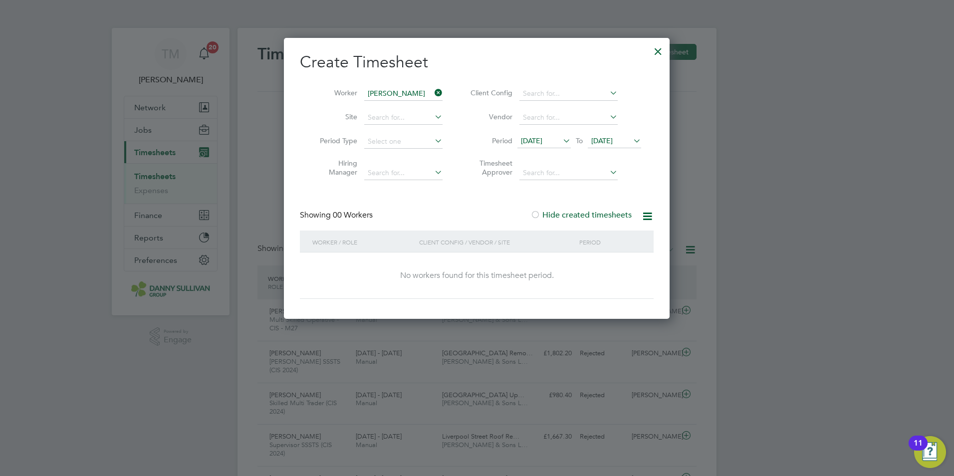
click at [649, 215] on icon at bounding box center [647, 216] width 12 height 12
click at [666, 161] on div "Create Timesheet Worker Robert Horn Site Period Type Hiring Manager Client Conf…" at bounding box center [477, 178] width 386 height 281
click at [657, 168] on div "Create Timesheet Worker Robert Horn Site Period Type Hiring Manager Client Conf…" at bounding box center [477, 178] width 386 height 281
click at [653, 53] on div at bounding box center [658, 49] width 18 height 18
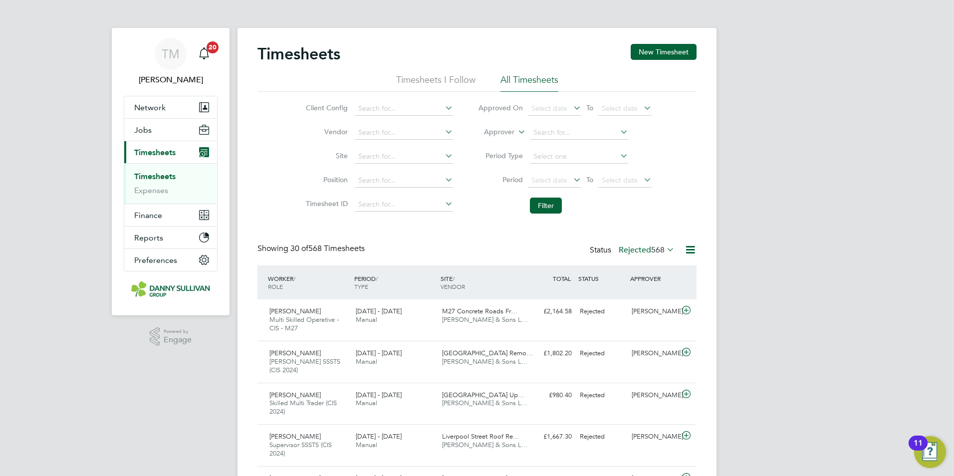
click at [421, 81] on li "Timesheets I Follow" at bounding box center [435, 83] width 79 height 18
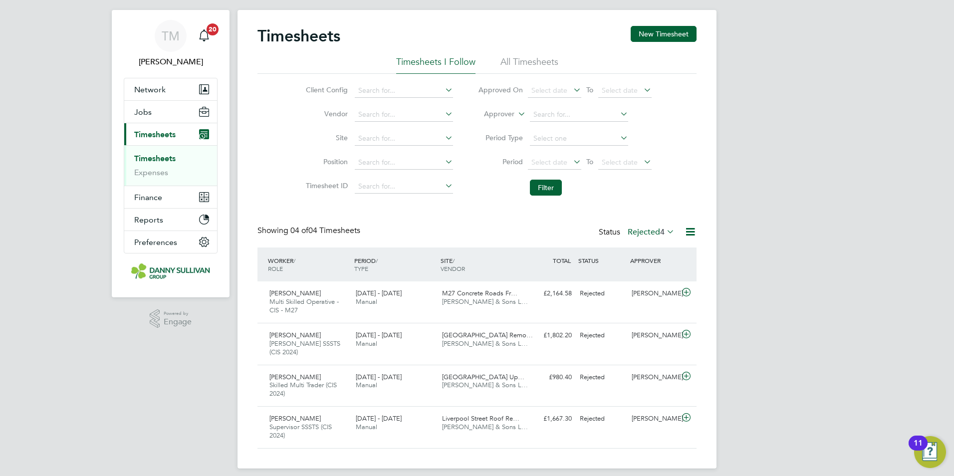
click at [512, 60] on li "All Timesheets" at bounding box center [530, 65] width 58 height 18
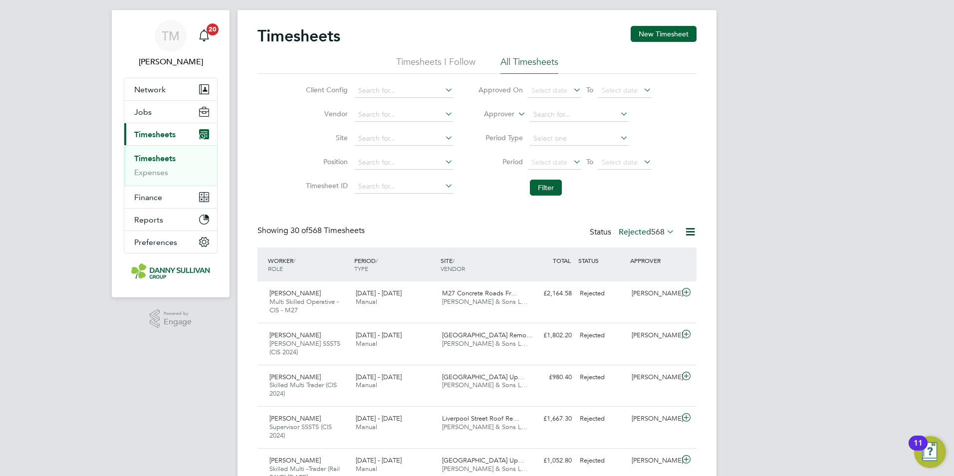
click at [665, 241] on div "Showing 30 of 568 Timesheets Status Rejected 568" at bounding box center [477, 237] width 439 height 22
click at [661, 233] on span "568" at bounding box center [657, 232] width 13 height 10
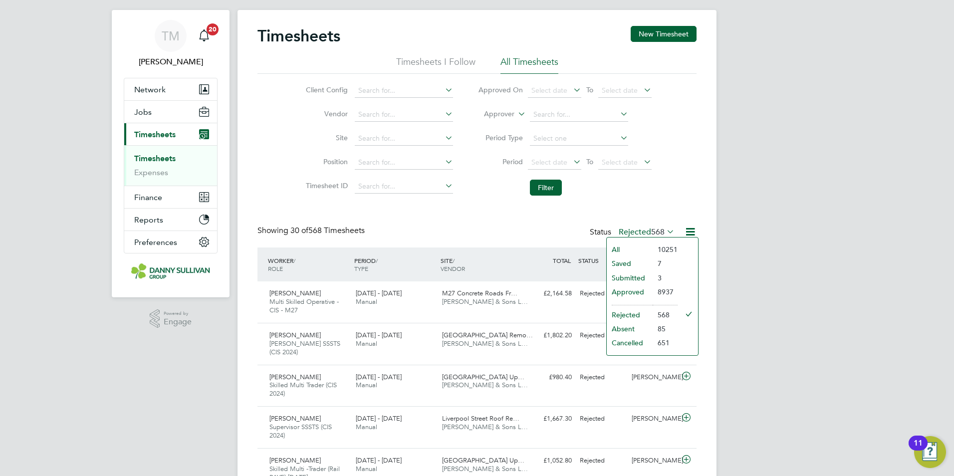
click at [640, 243] on li "All" at bounding box center [630, 250] width 46 height 14
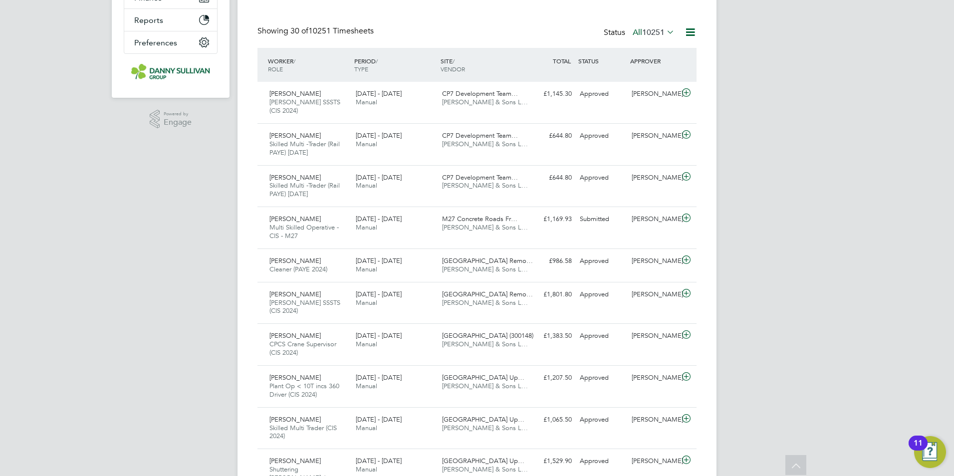
click at [695, 31] on icon at bounding box center [690, 32] width 12 height 12
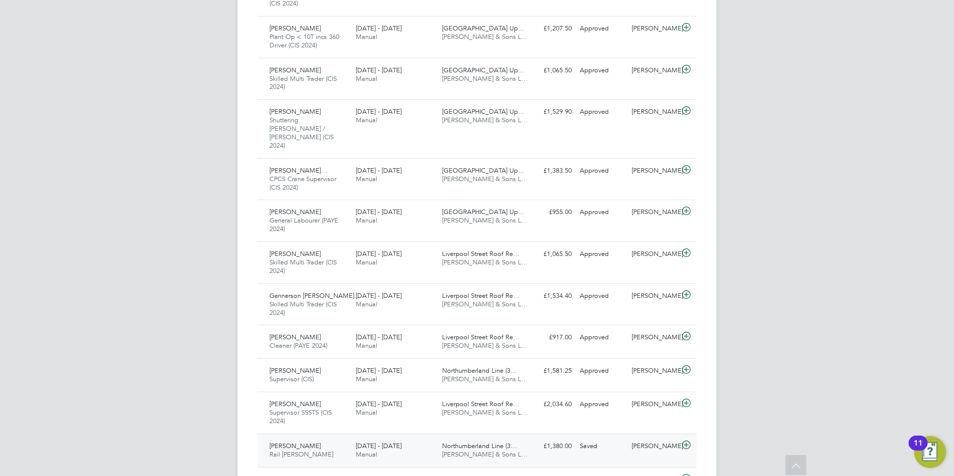
click at [294, 442] on span "Robert Horn" at bounding box center [295, 446] width 51 height 8
click at [297, 442] on span "Robert Horn" at bounding box center [295, 446] width 51 height 8
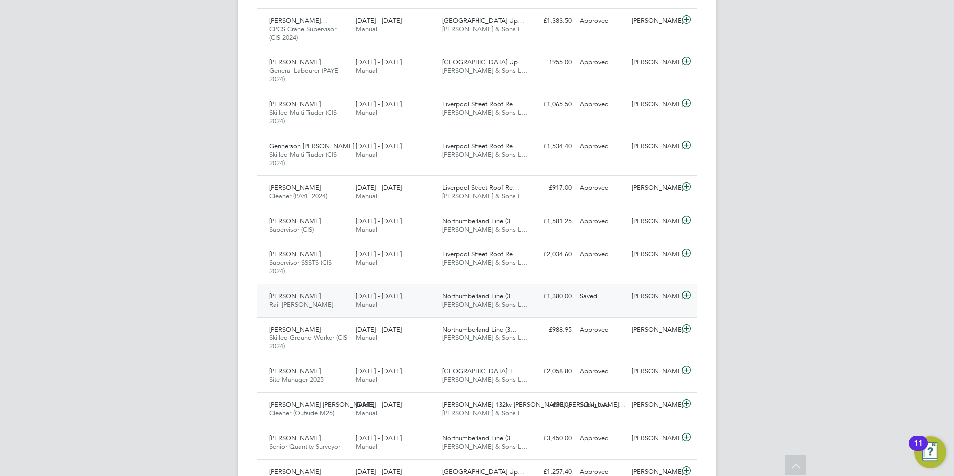
click at [292, 292] on span "Robert Horn" at bounding box center [295, 296] width 51 height 8
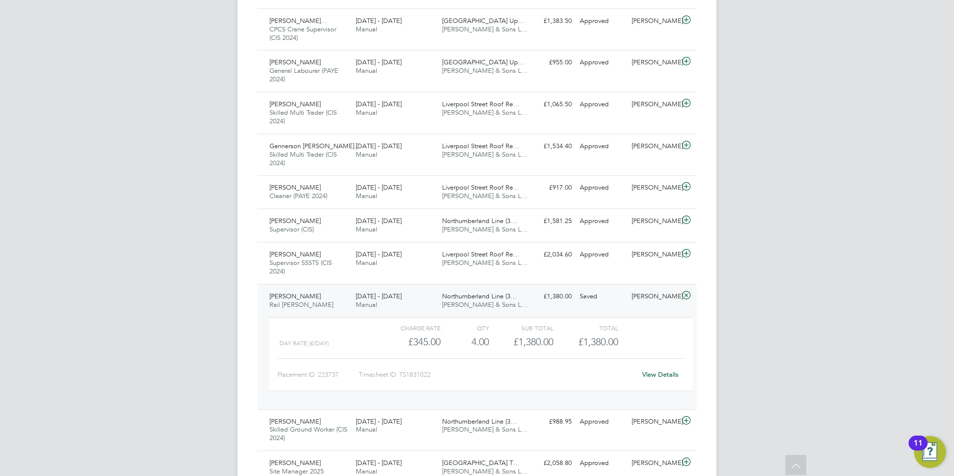
click at [462, 300] on span "Danny Sullivan & Sons L…" at bounding box center [485, 304] width 86 height 8
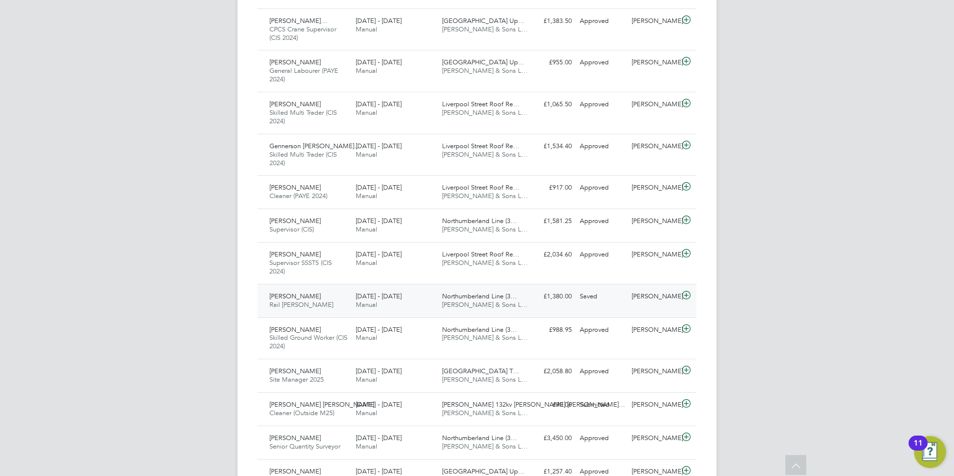
click at [476, 292] on span "Northumberland Line (3…" at bounding box center [479, 296] width 75 height 8
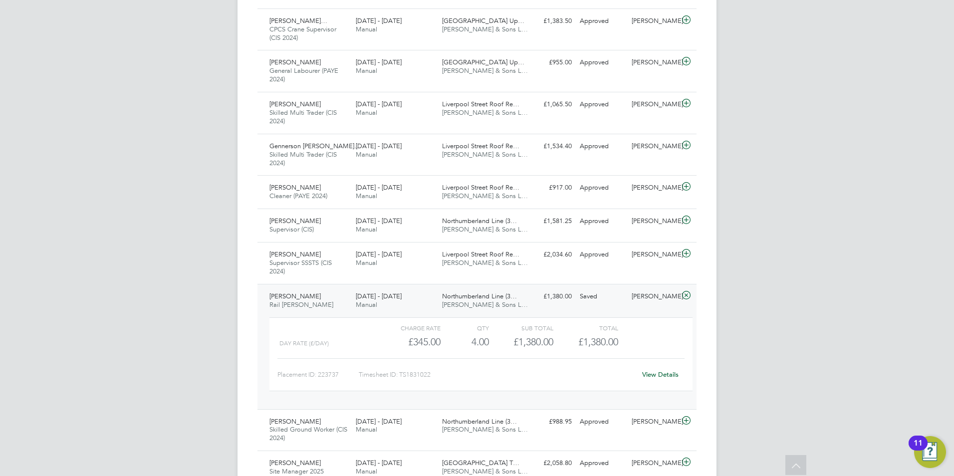
click at [496, 292] on span "Northumberland Line (3…" at bounding box center [479, 296] width 75 height 8
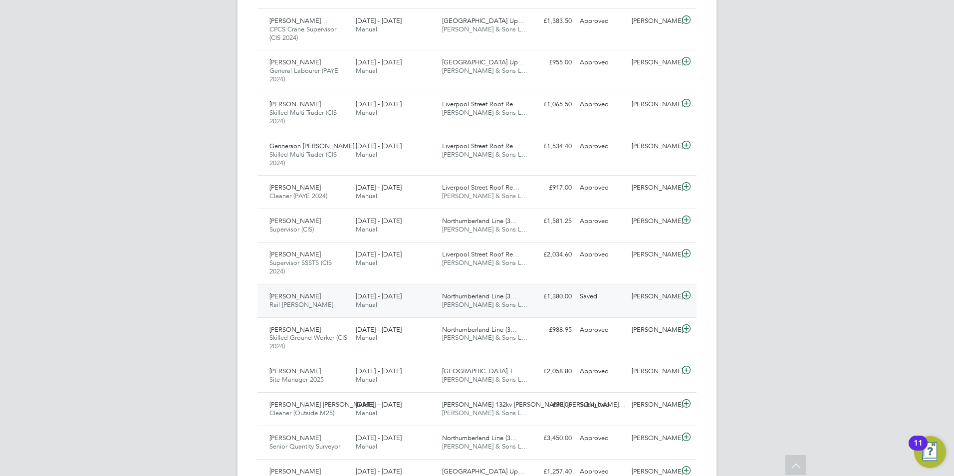
click at [687, 291] on icon at bounding box center [686, 295] width 12 height 8
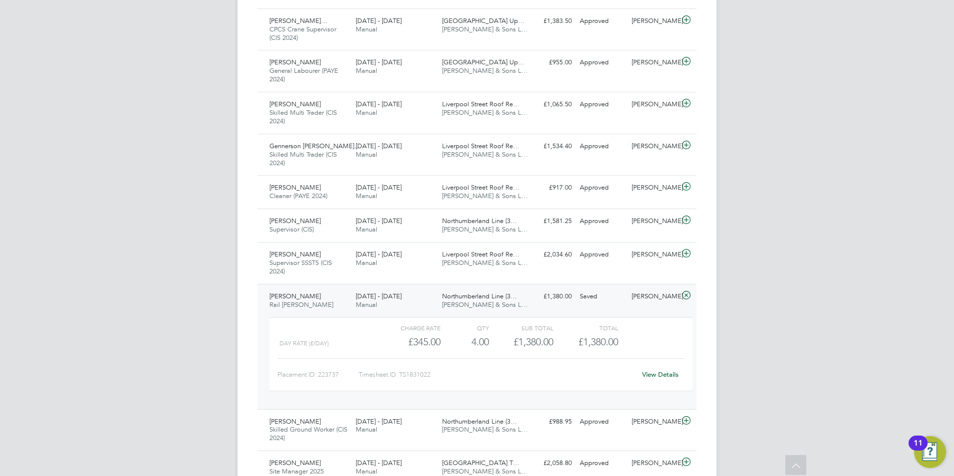
click at [654, 370] on link "View Details" at bounding box center [660, 374] width 36 height 8
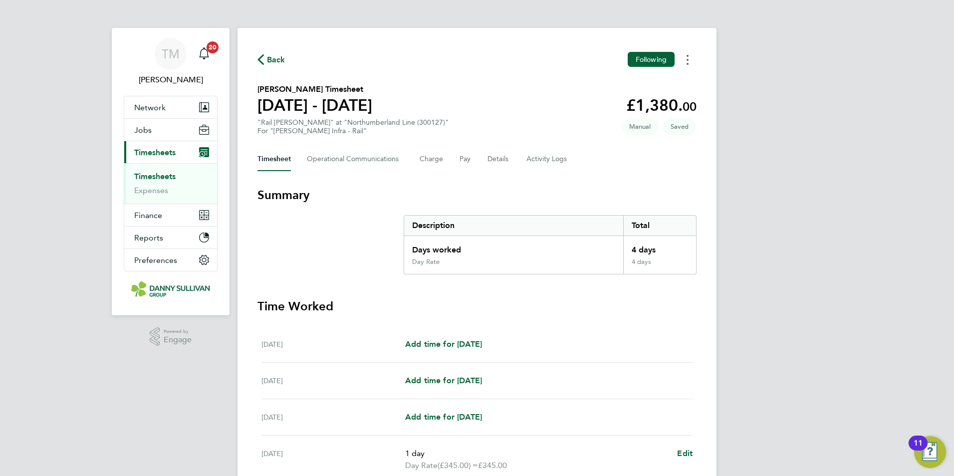
click at [687, 66] on button "Timesheets Menu" at bounding box center [688, 59] width 18 height 15
click at [761, 102] on div "TM Tai Marjadsingh Notifications 20 Applications: Network Team Members Business…" at bounding box center [477, 358] width 954 height 717
